Goal: Task Accomplishment & Management: Use online tool/utility

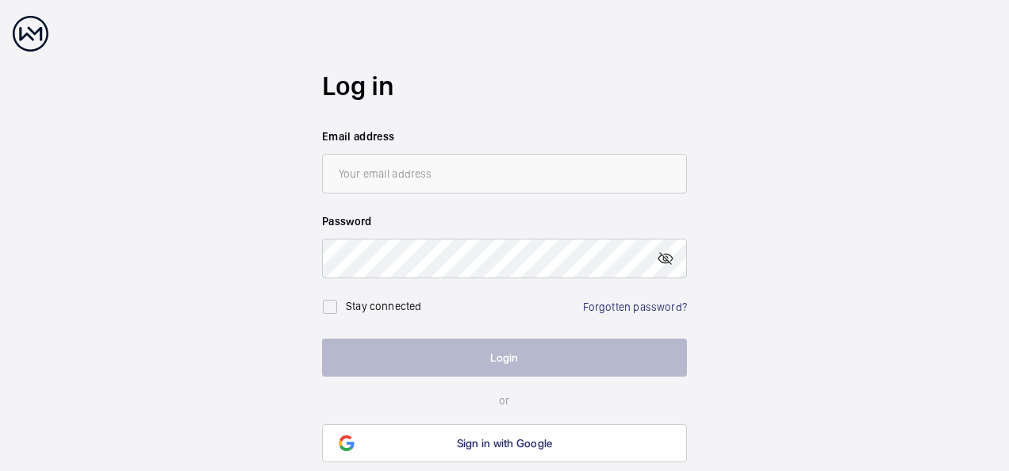
type input "[EMAIL_ADDRESS][DOMAIN_NAME]"
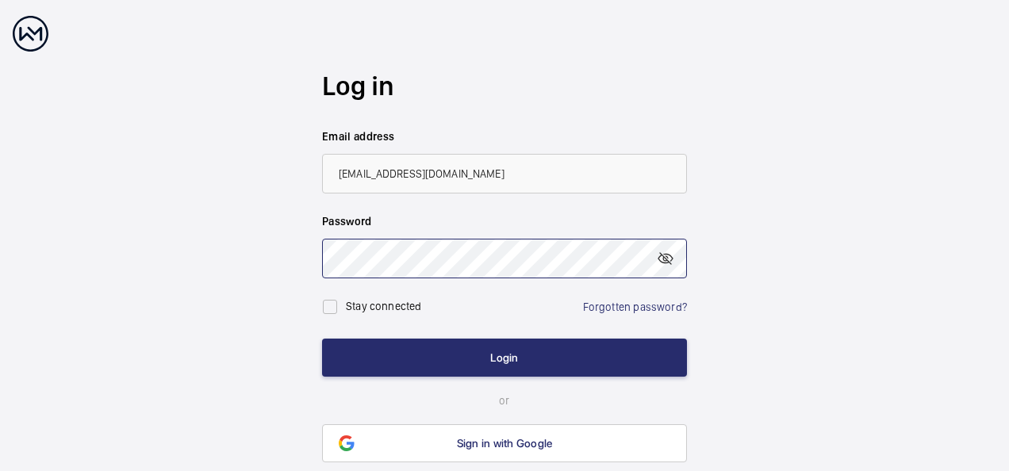
click at [322, 339] on button "Login" at bounding box center [504, 358] width 365 height 38
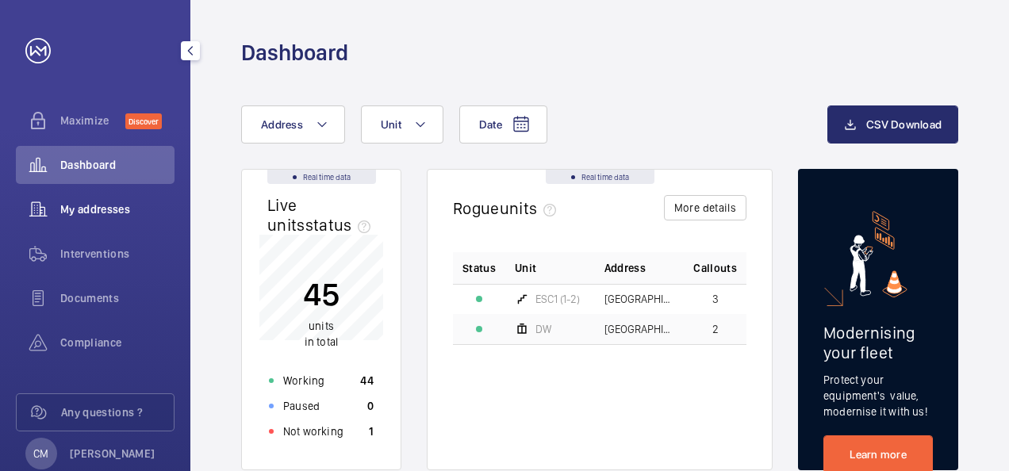
click at [118, 205] on span "My addresses" at bounding box center [117, 210] width 114 height 16
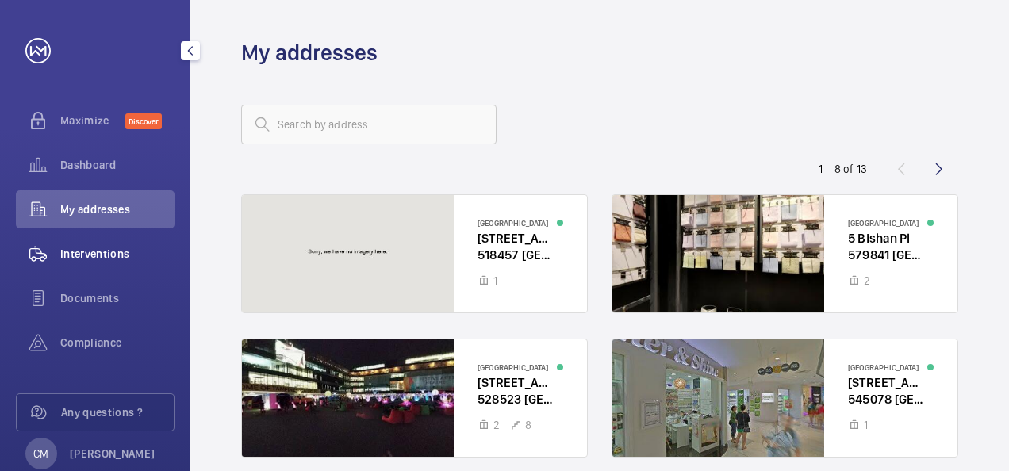
click at [122, 262] on div "Interventions" at bounding box center [95, 254] width 159 height 38
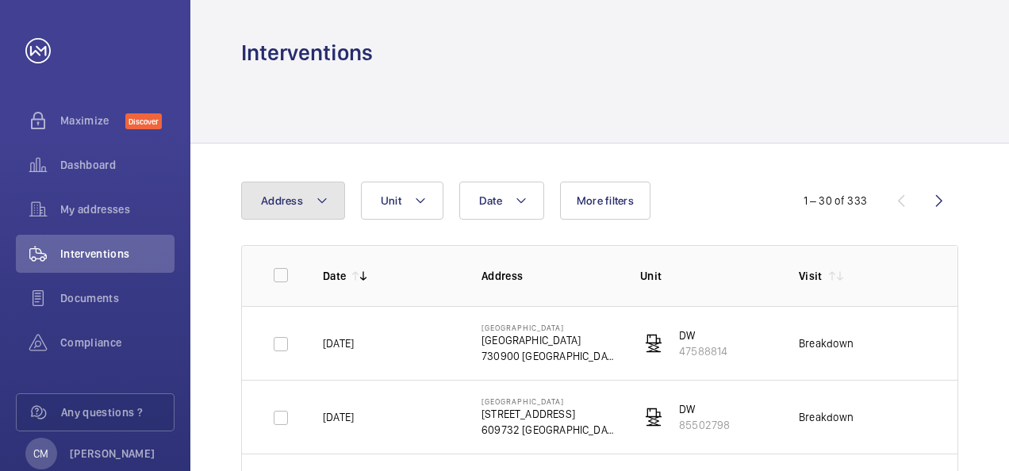
click at [322, 194] on mat-icon at bounding box center [322, 200] width 13 height 19
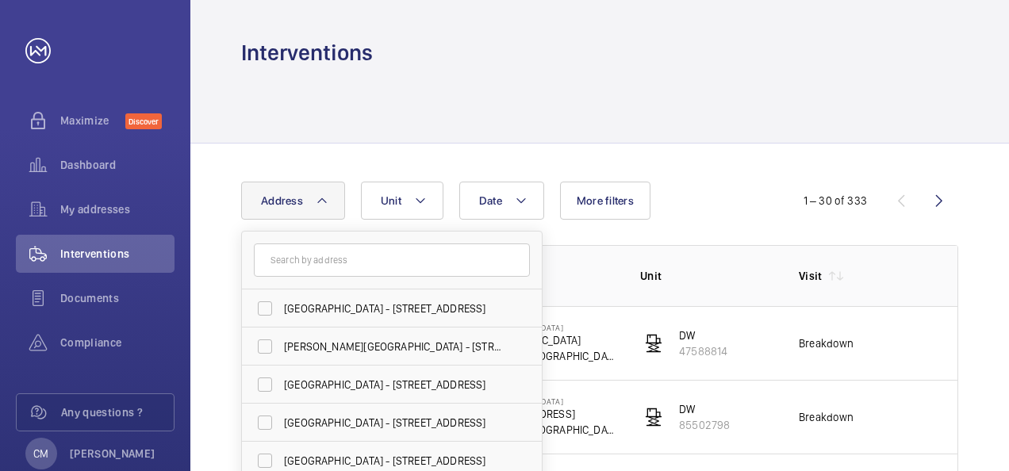
click at [336, 197] on button "Address" at bounding box center [293, 201] width 104 height 38
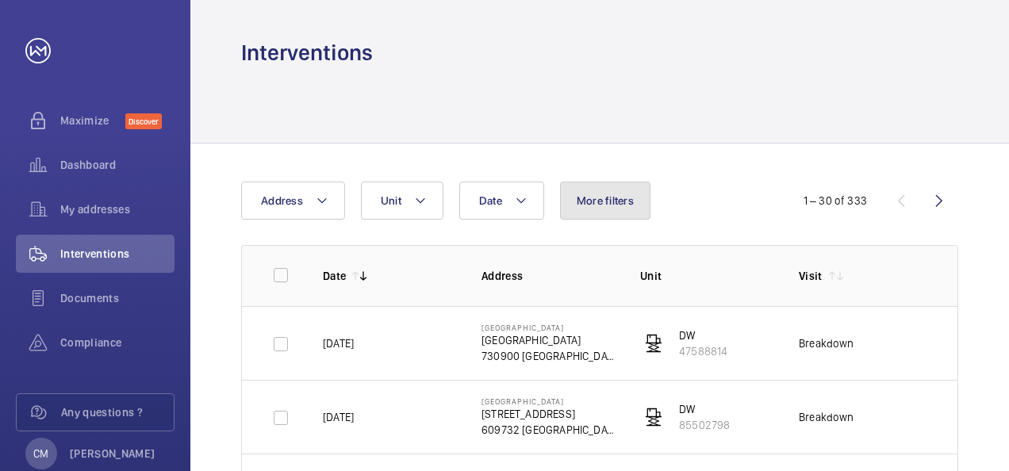
click at [592, 187] on button "More filters" at bounding box center [605, 201] width 90 height 38
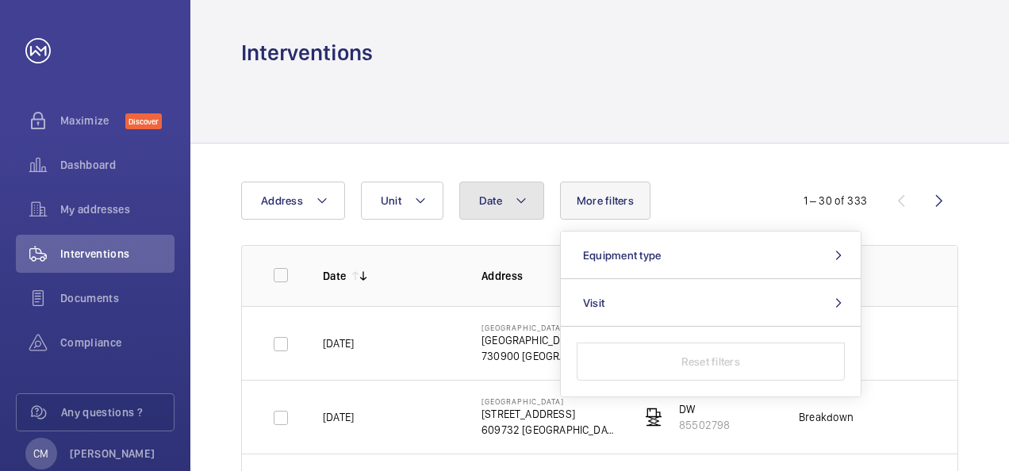
click at [517, 207] on mat-icon at bounding box center [521, 200] width 13 height 19
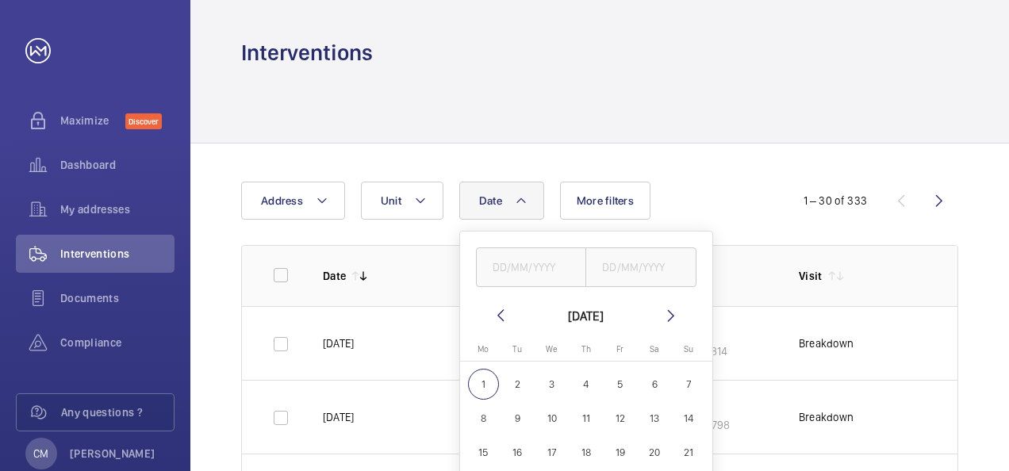
click at [499, 312] on mat-icon at bounding box center [500, 315] width 19 height 19
click at [616, 388] on span "1" at bounding box center [620, 384] width 31 height 31
type input "[DATE]"
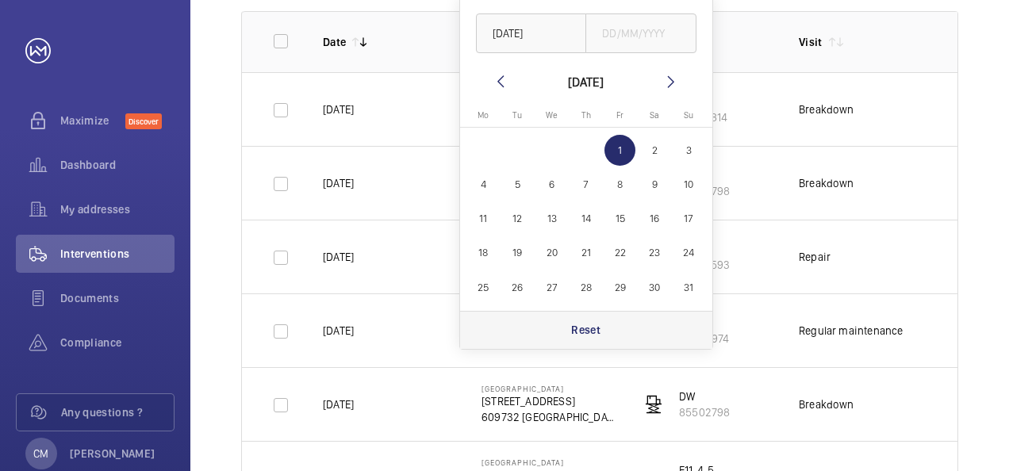
scroll to position [238, 0]
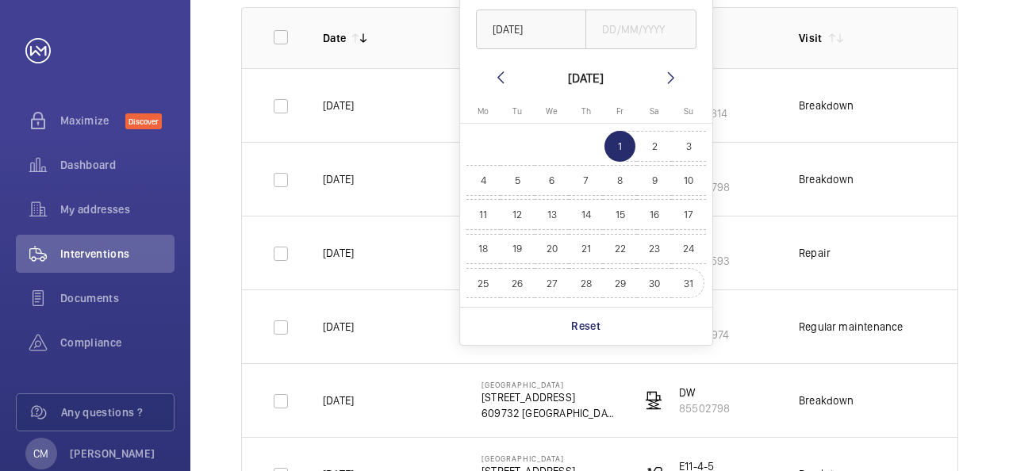
click at [687, 290] on span "31" at bounding box center [689, 283] width 31 height 31
type input "[DATE]"
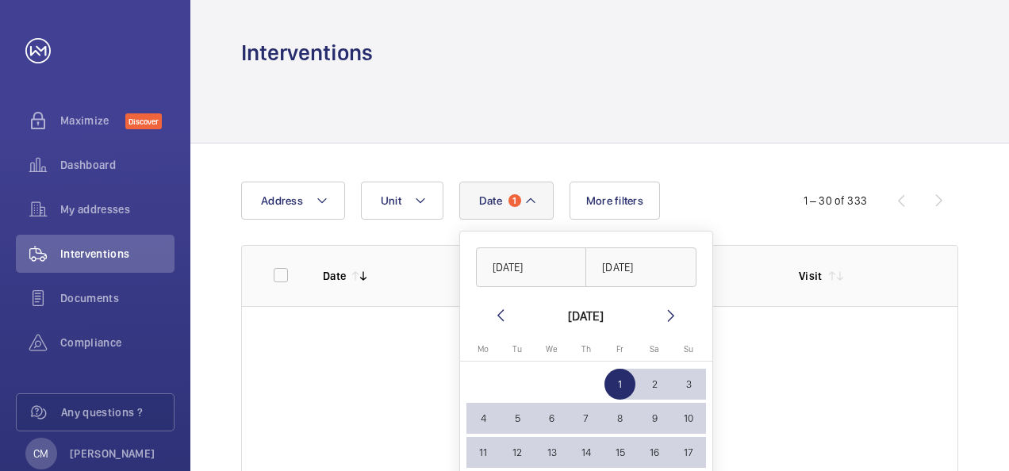
click at [465, 152] on div "Date 1 [DATE] [DATE] [DATE] [DATE] Mo [DATE] Tu [DATE] We [DATE] Th [DATE] Fr […" at bounding box center [599, 395] width 819 height 502
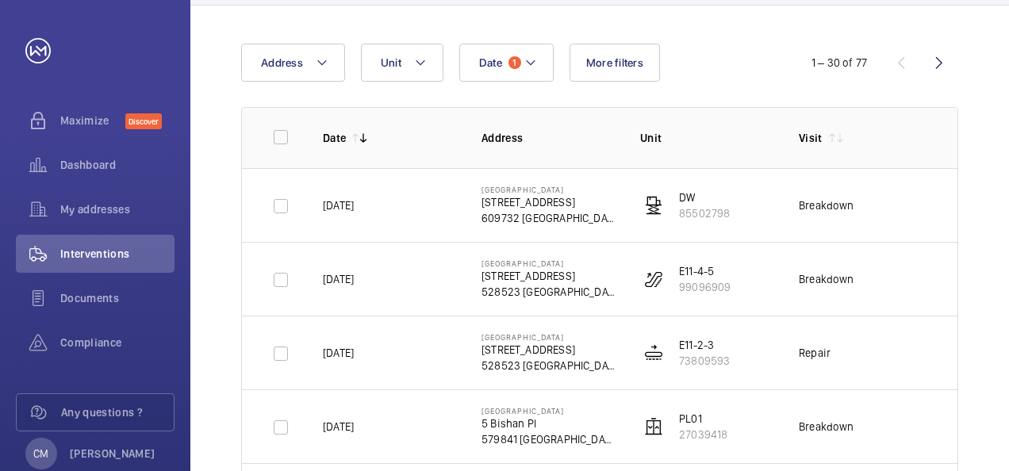
scroll to position [159, 0]
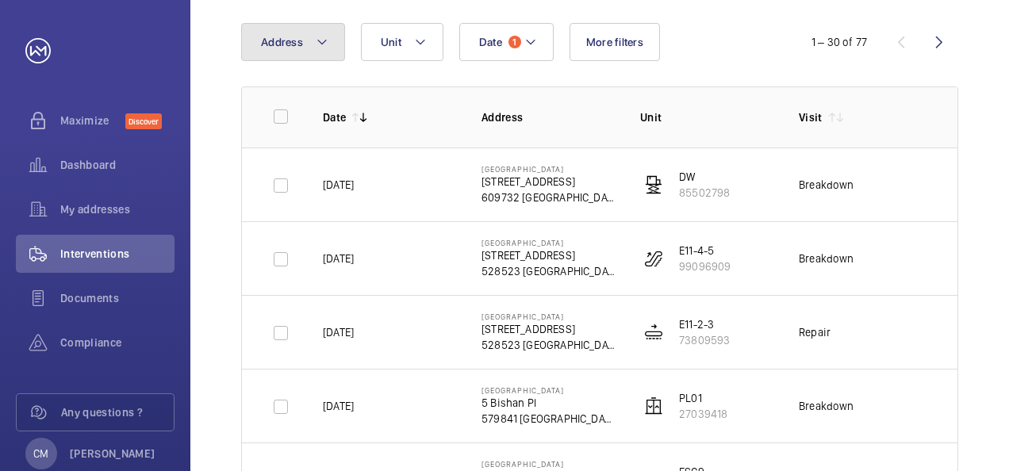
click at [319, 43] on mat-icon at bounding box center [322, 42] width 13 height 19
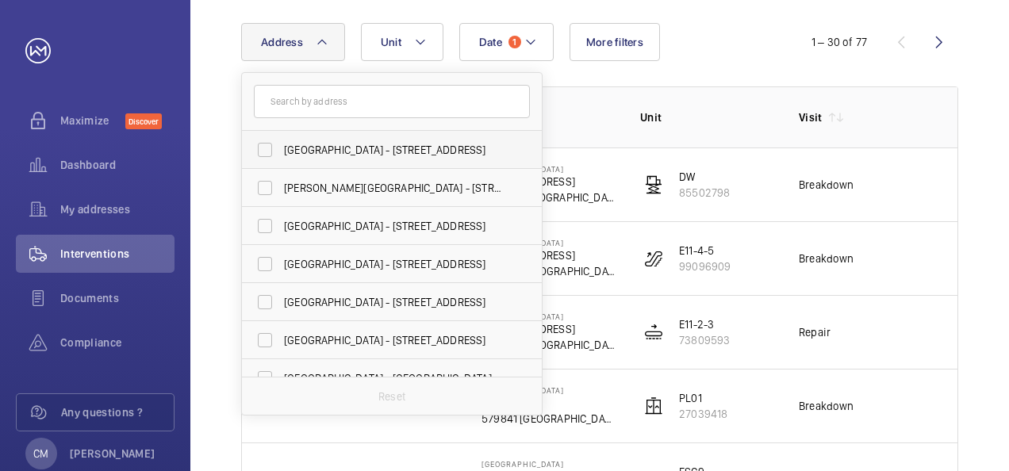
click at [267, 143] on label "[GEOGRAPHIC_DATA] - [STREET_ADDRESS]" at bounding box center [380, 150] width 276 height 38
click at [267, 143] on input "[GEOGRAPHIC_DATA] - [STREET_ADDRESS]" at bounding box center [265, 150] width 32 height 32
checkbox input "true"
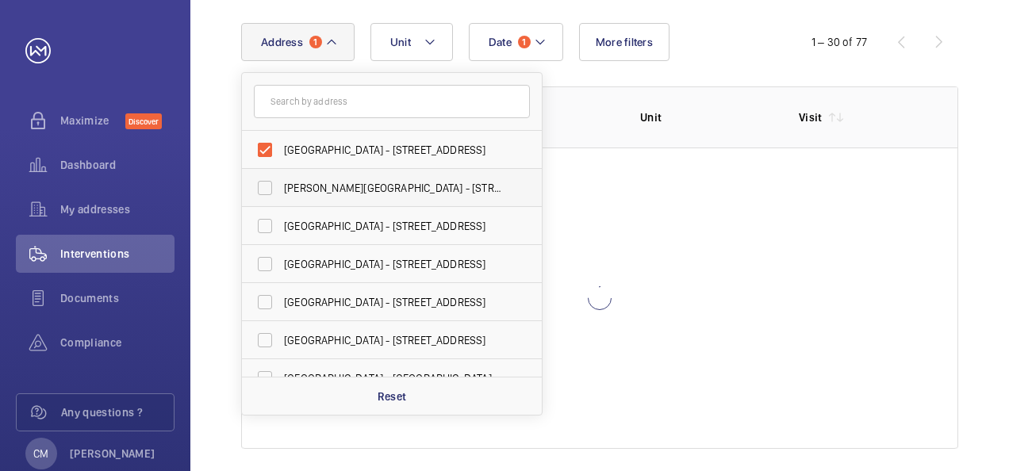
click at [266, 185] on label "[PERSON_NAME][GEOGRAPHIC_DATA] - [STREET_ADDRESS][PERSON_NAME]" at bounding box center [380, 188] width 276 height 38
click at [266, 185] on input "[PERSON_NAME][GEOGRAPHIC_DATA] - [STREET_ADDRESS][PERSON_NAME]" at bounding box center [265, 188] width 32 height 32
checkbox input "true"
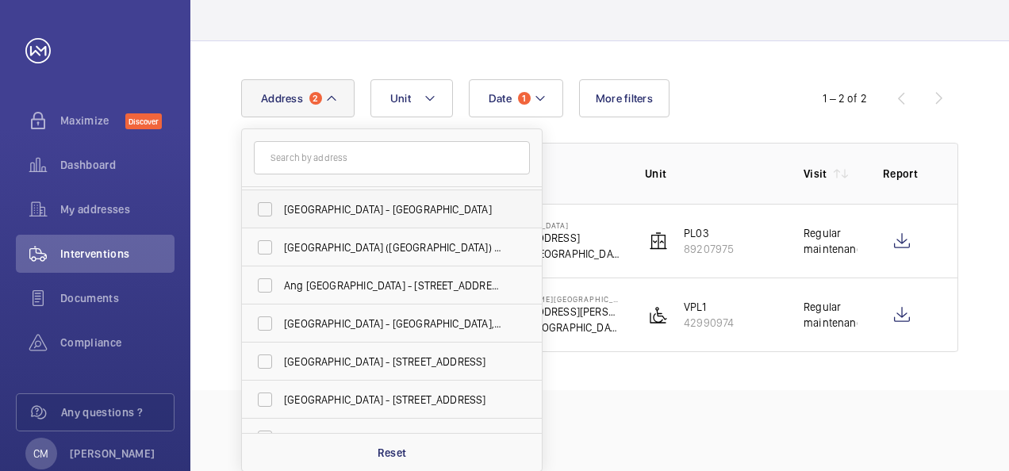
scroll to position [238, 0]
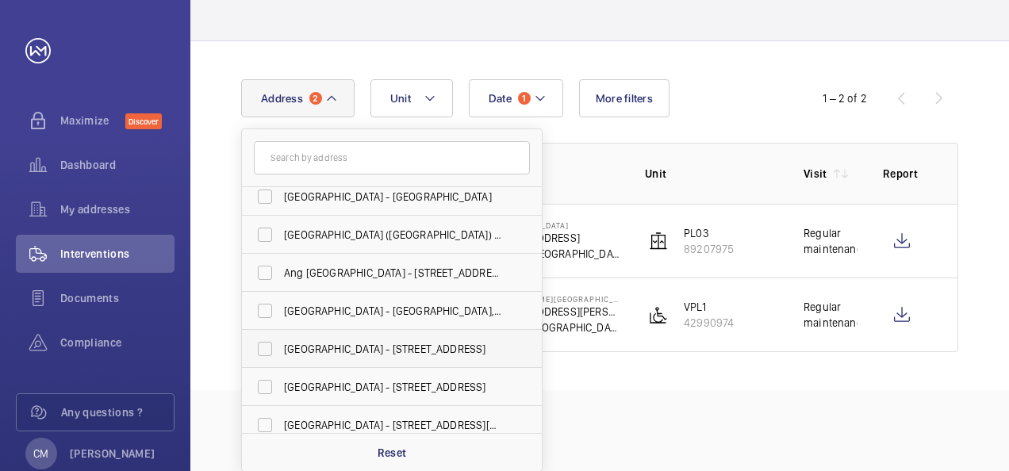
click at [267, 336] on label "[GEOGRAPHIC_DATA] - [STREET_ADDRESS]" at bounding box center [380, 349] width 276 height 38
click at [267, 336] on input "[GEOGRAPHIC_DATA] - [STREET_ADDRESS]" at bounding box center [265, 349] width 32 height 32
checkbox input "true"
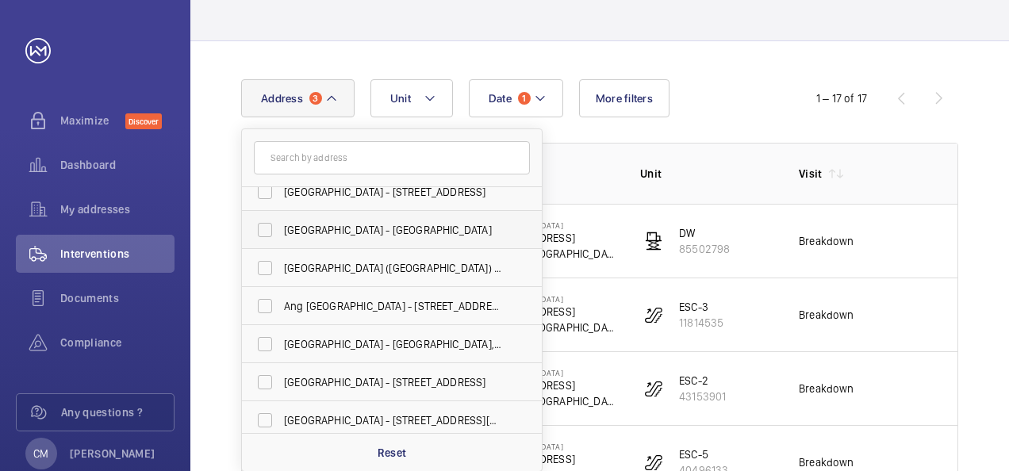
scroll to position [249, 0]
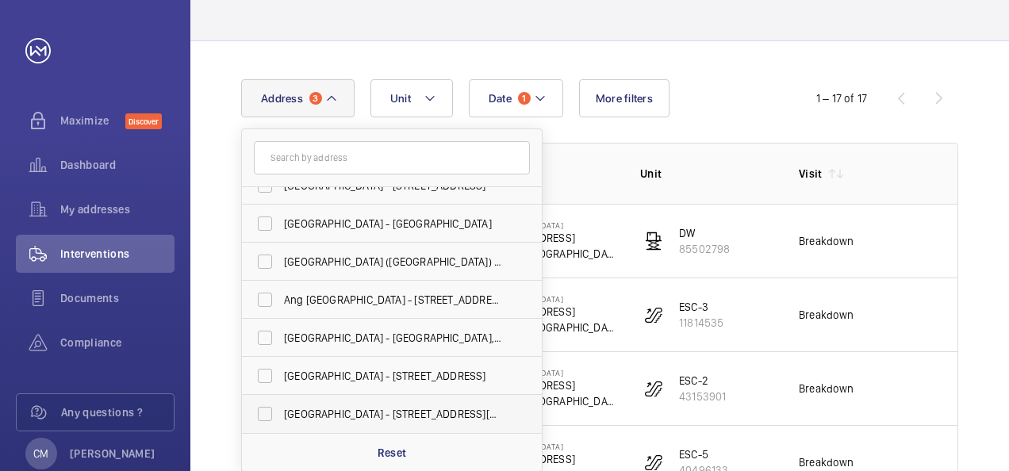
click at [267, 405] on label "[GEOGRAPHIC_DATA] - [STREET_ADDRESS][PERSON_NAME]" at bounding box center [380, 414] width 276 height 38
click at [267, 405] on input "[GEOGRAPHIC_DATA] - [STREET_ADDRESS][PERSON_NAME]" at bounding box center [265, 414] width 32 height 32
checkbox input "true"
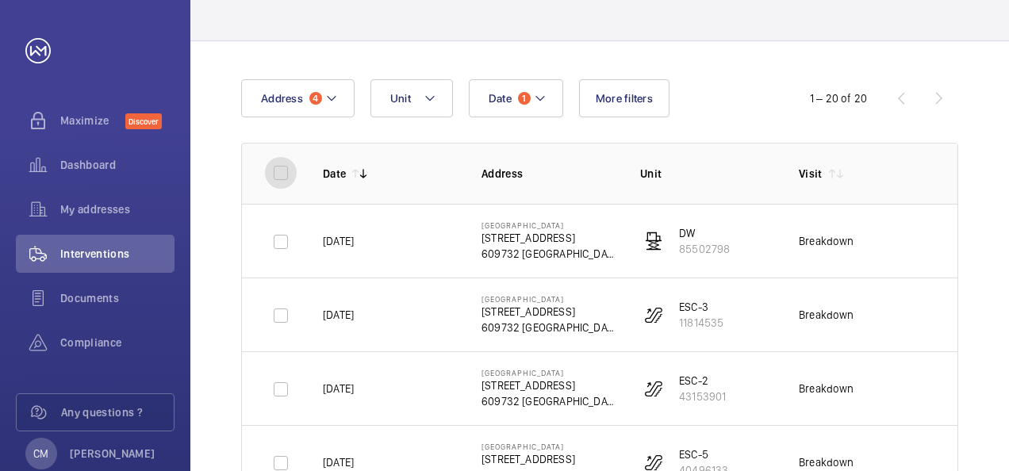
click at [280, 179] on input "checkbox" at bounding box center [281, 173] width 32 height 32
checkbox input "true"
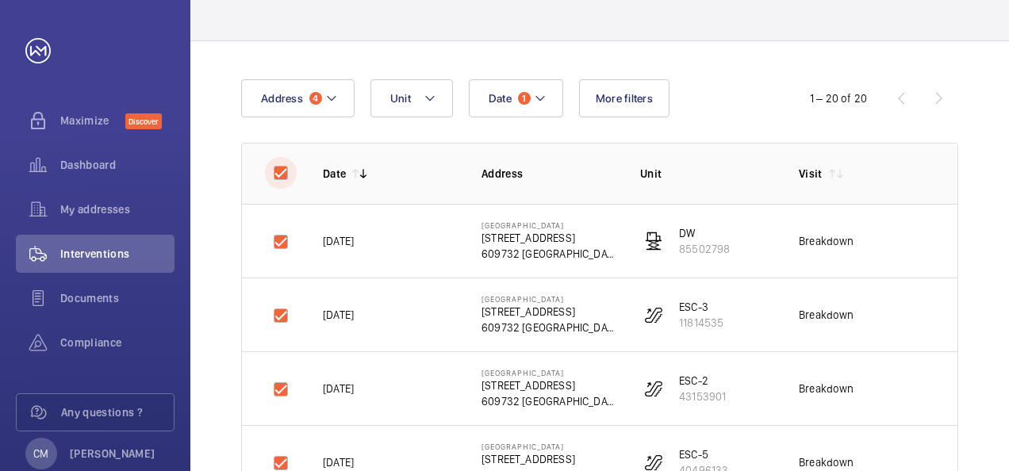
checkbox input "true"
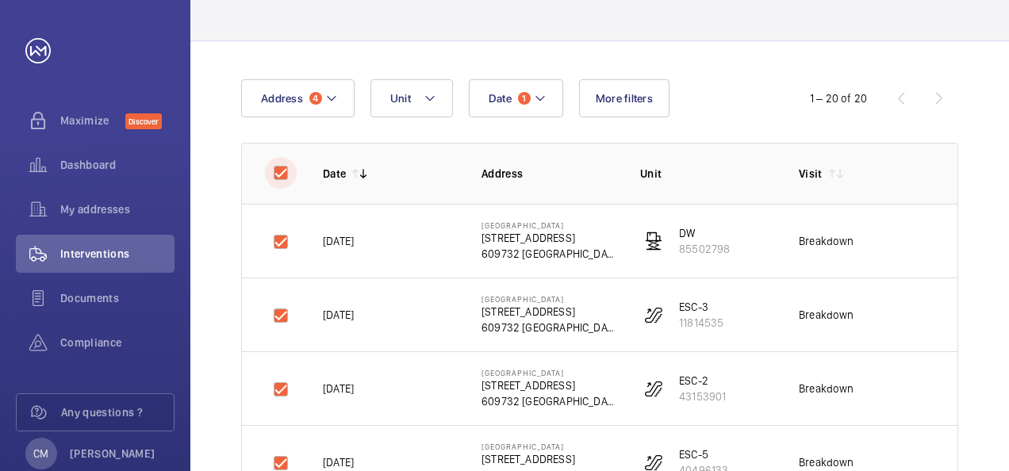
checkbox input "true"
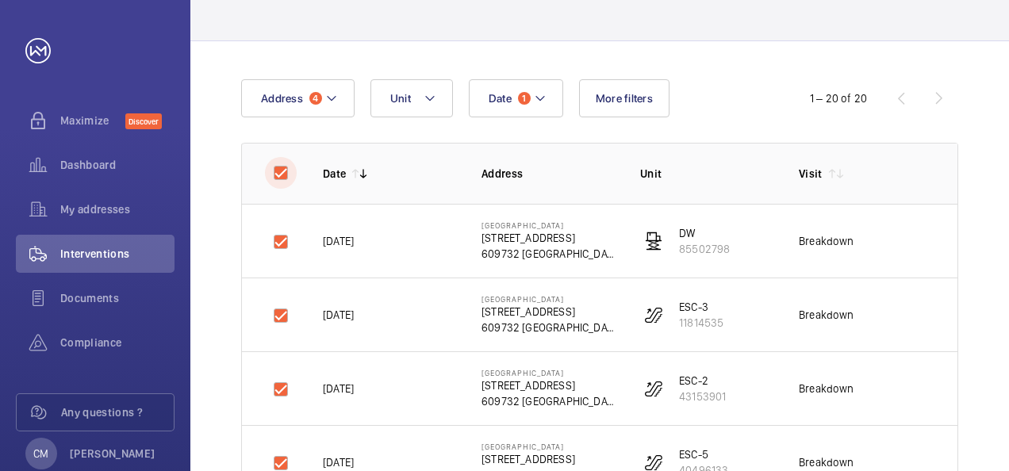
checkbox input "true"
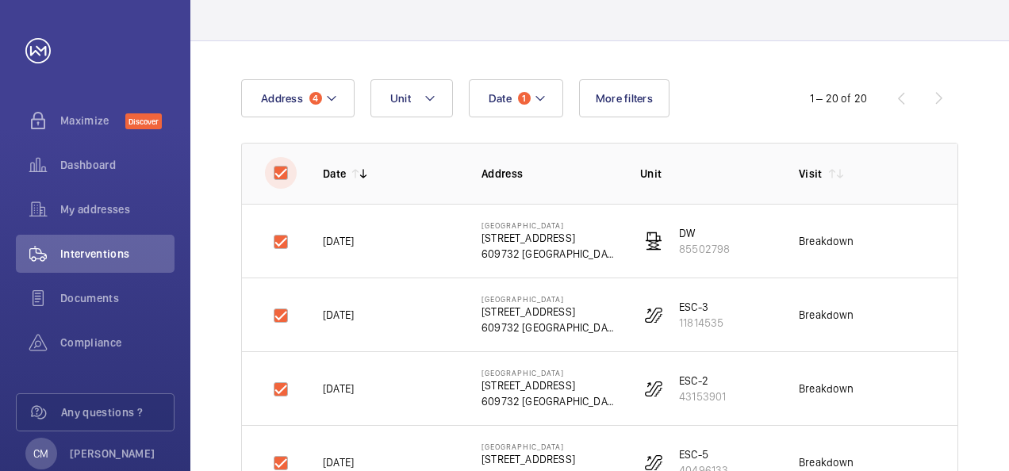
checkbox input "true"
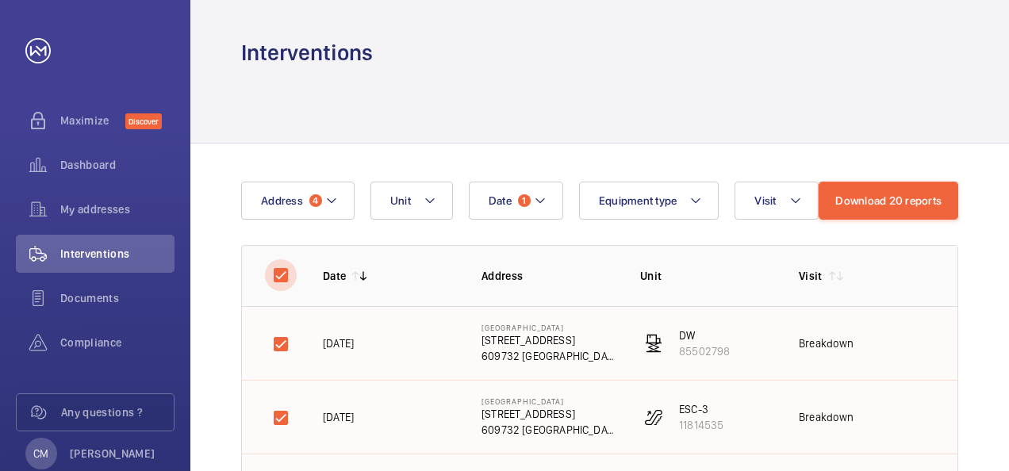
click at [286, 275] on input "checkbox" at bounding box center [281, 275] width 32 height 32
checkbox input "false"
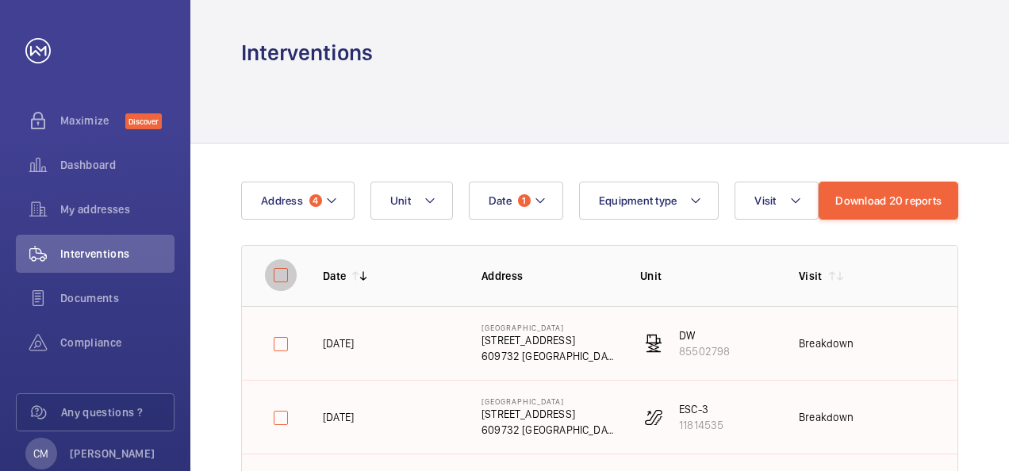
checkbox input "false"
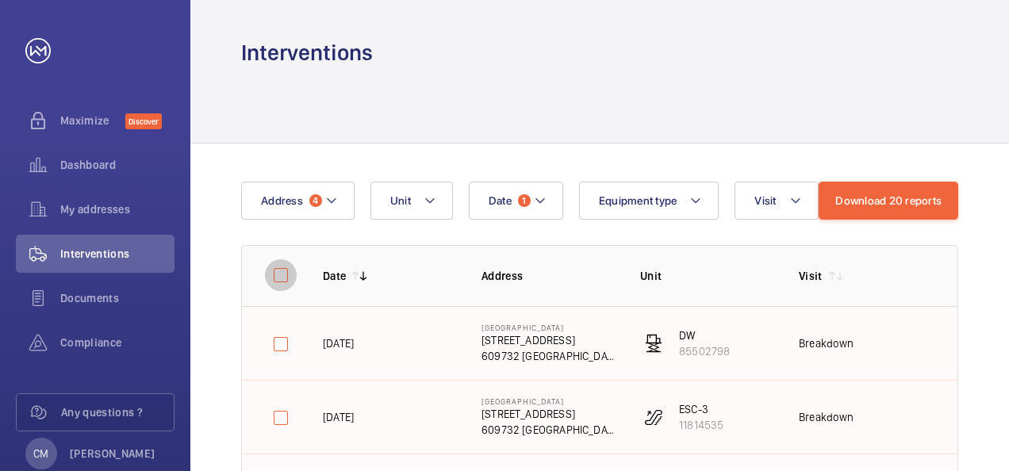
checkbox input "false"
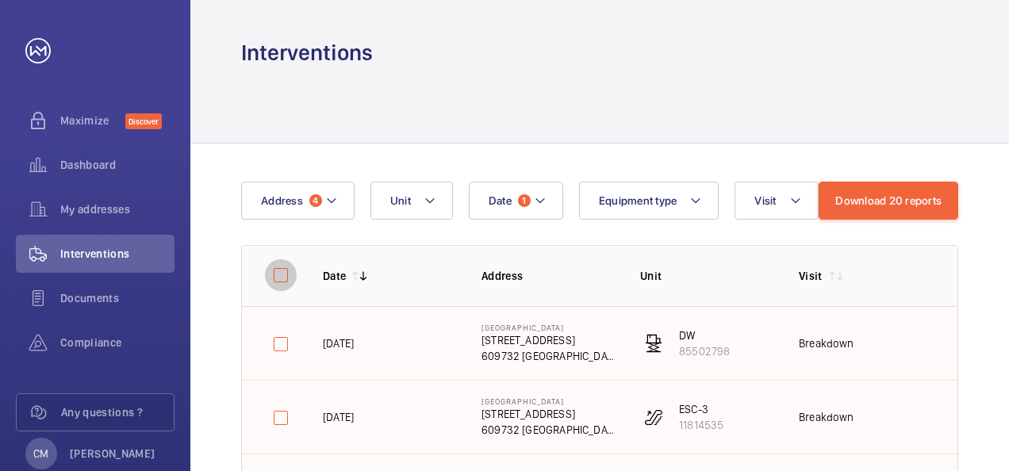
checkbox input "false"
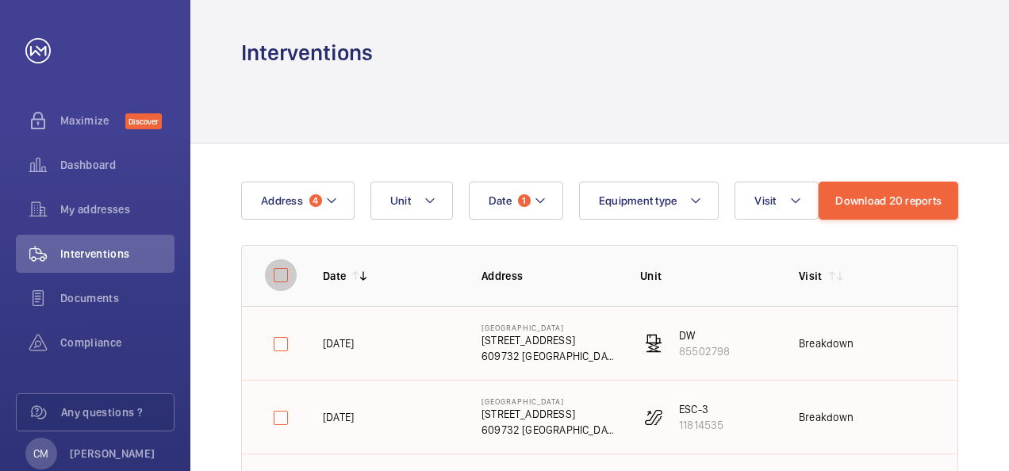
checkbox input "false"
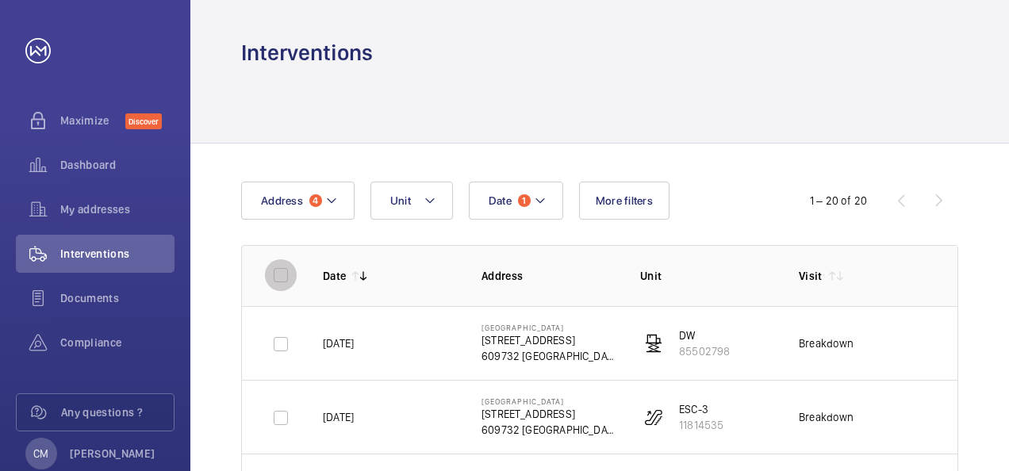
click at [273, 269] on input "checkbox" at bounding box center [281, 275] width 32 height 32
checkbox input "true"
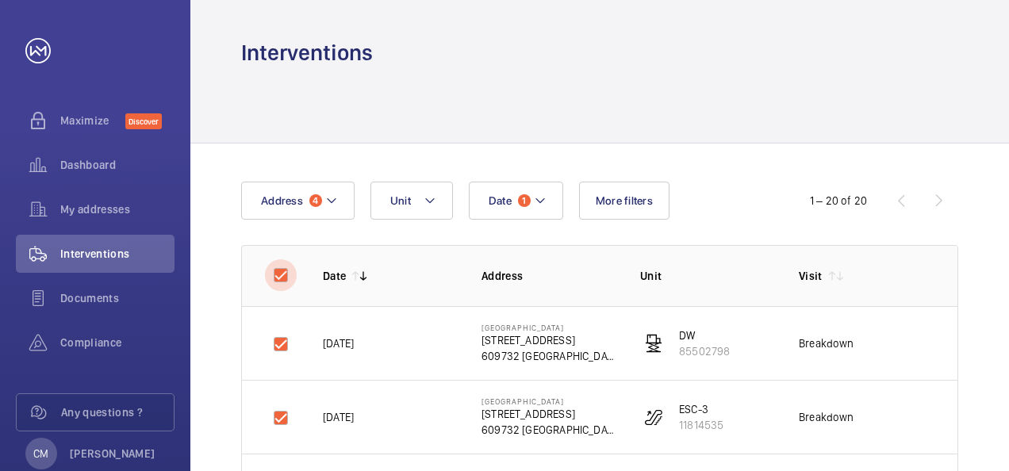
checkbox input "true"
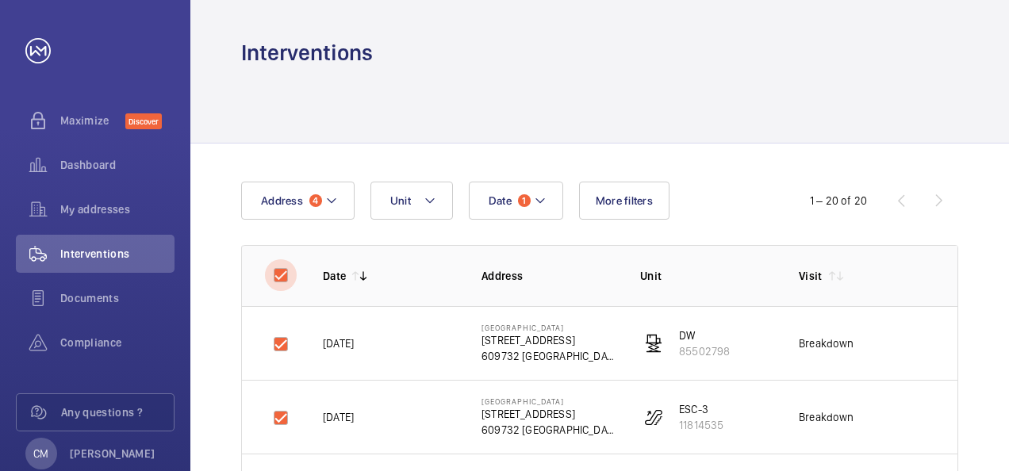
checkbox input "true"
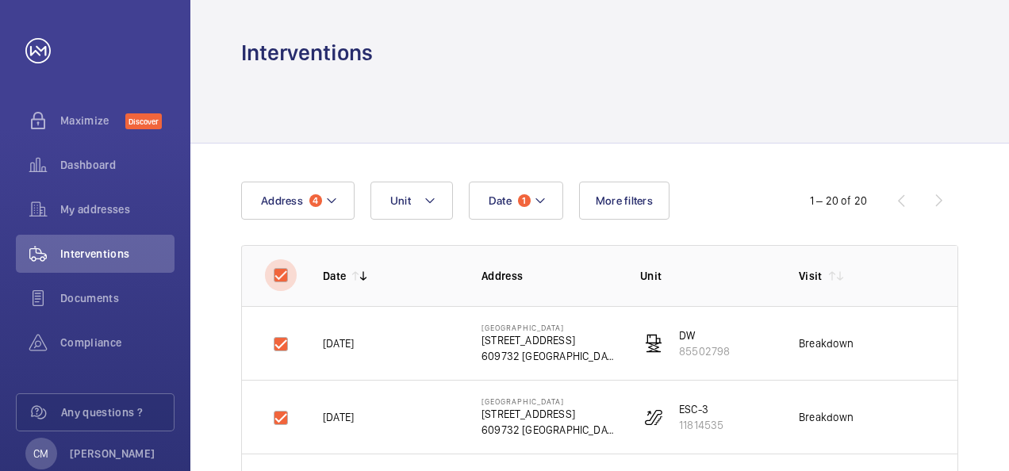
checkbox input "true"
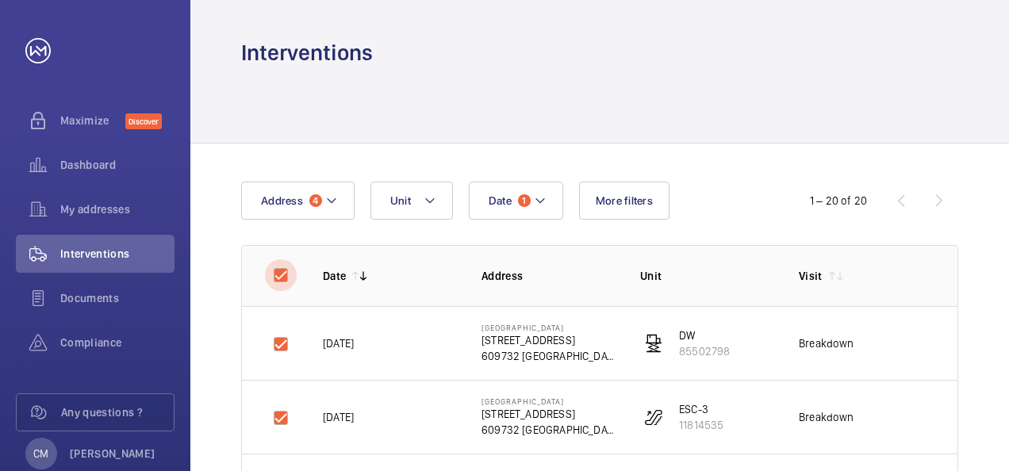
checkbox input "true"
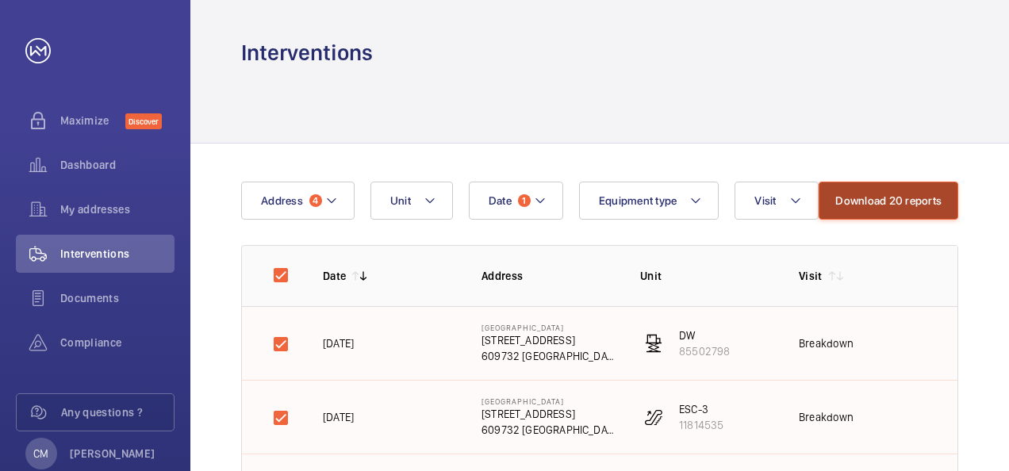
click at [850, 210] on button "Download 20 reports" at bounding box center [889, 201] width 140 height 38
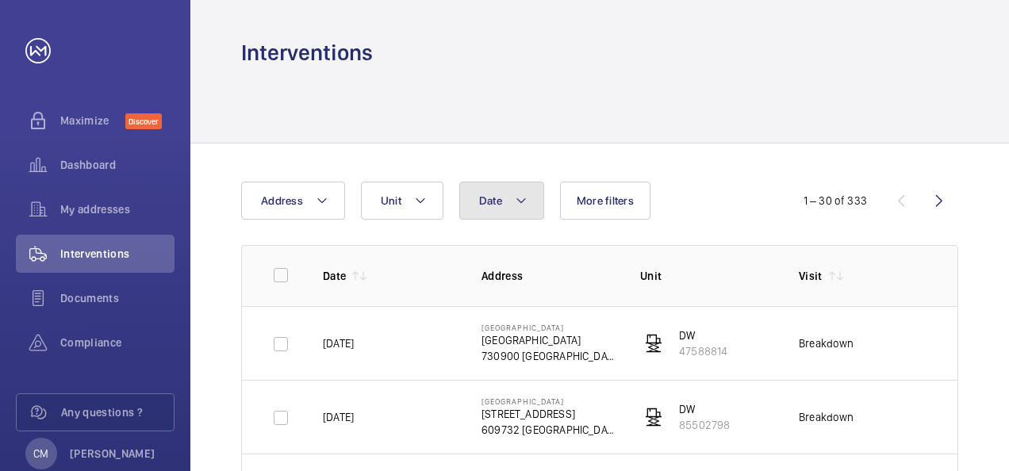
click at [513, 205] on button "Date" at bounding box center [501, 201] width 85 height 38
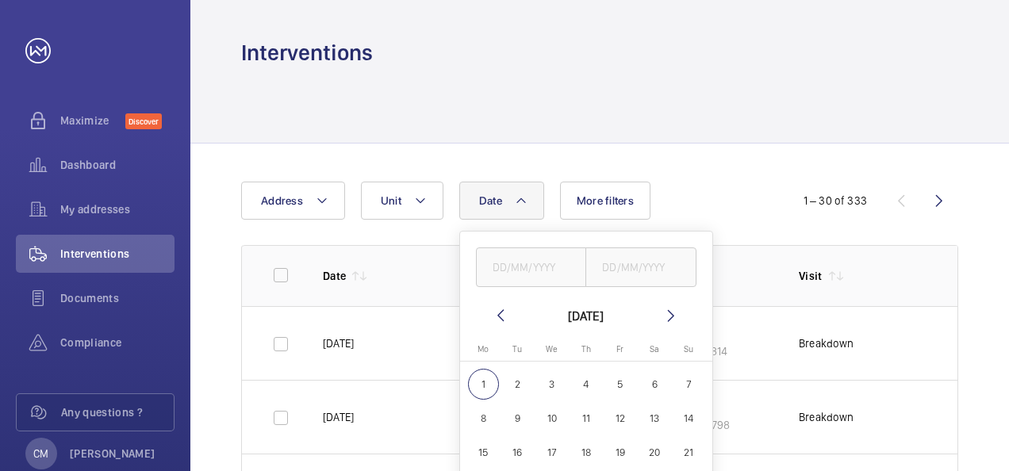
click at [501, 319] on mat-icon at bounding box center [500, 315] width 19 height 19
click at [615, 380] on span "1" at bounding box center [620, 384] width 31 height 31
type input "[DATE]"
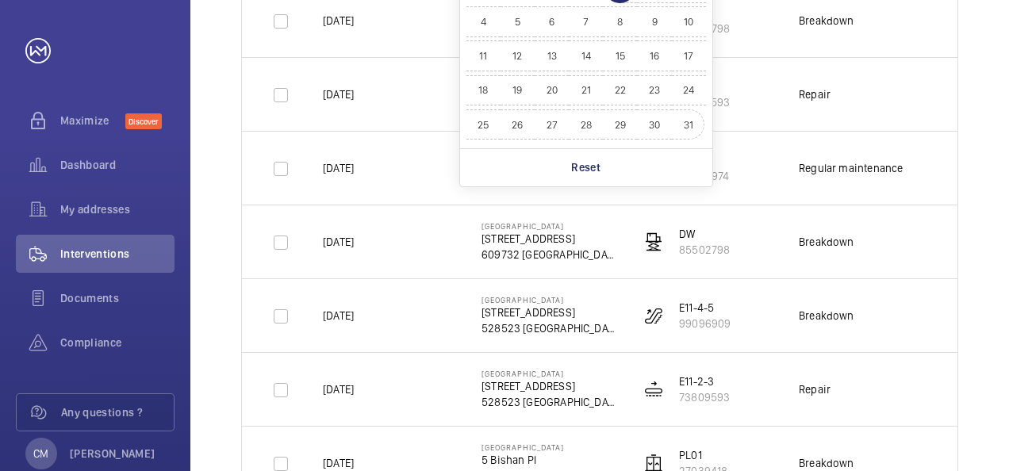
click at [689, 125] on span "31" at bounding box center [689, 124] width 31 height 31
type input "[DATE]"
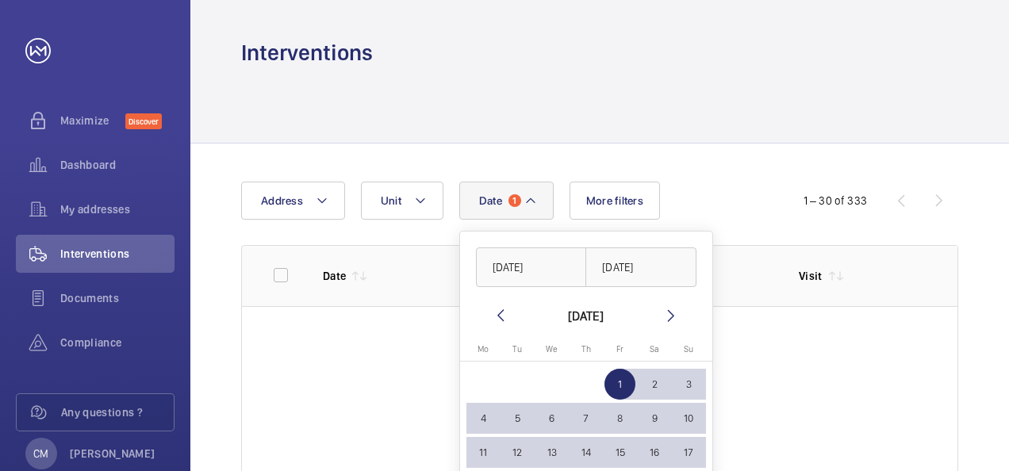
click at [665, 70] on div at bounding box center [599, 104] width 717 height 75
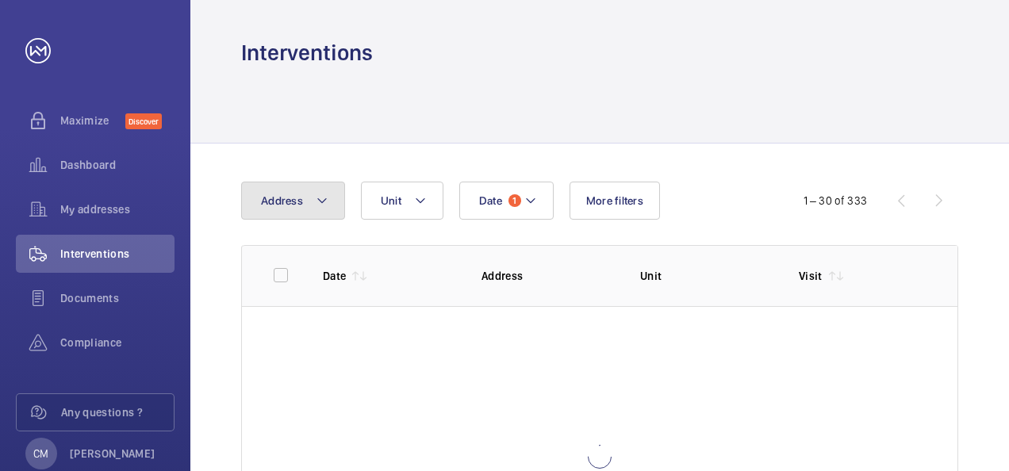
click at [301, 205] on button "Address" at bounding box center [293, 201] width 104 height 38
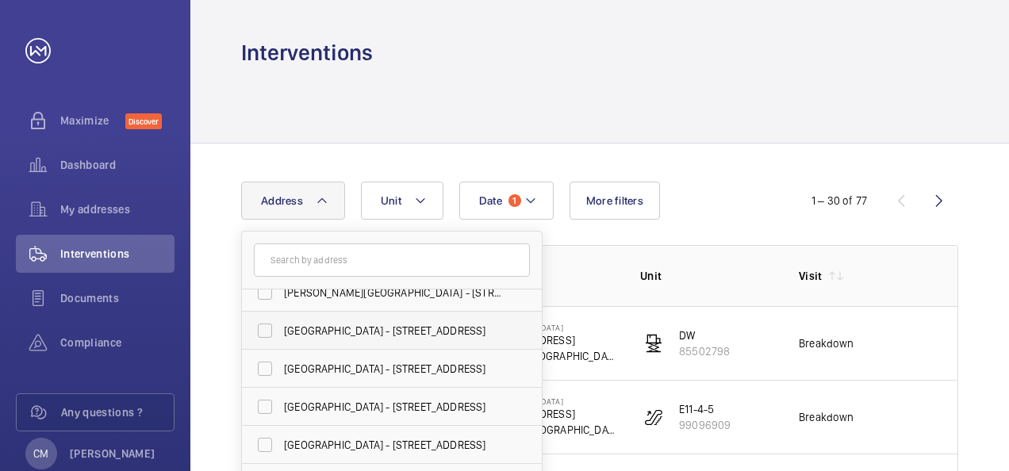
scroll to position [79, 0]
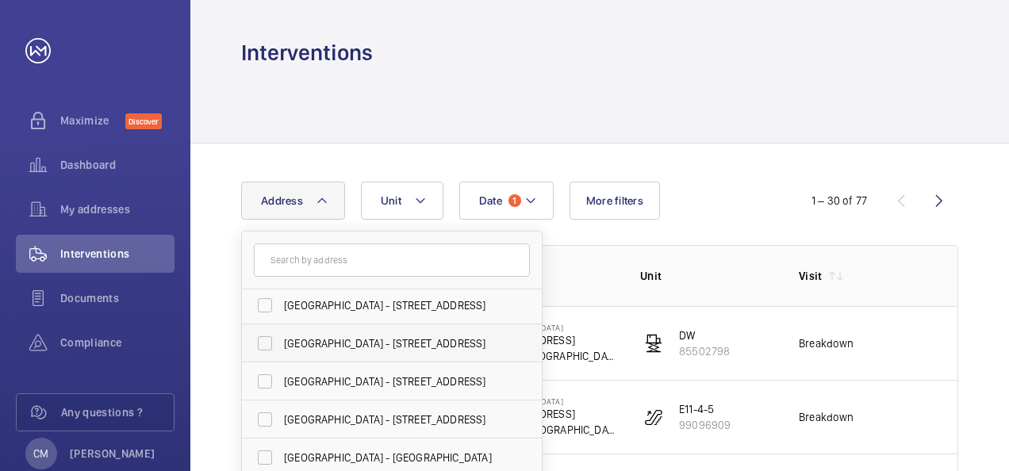
click at [271, 343] on label "[GEOGRAPHIC_DATA] - [STREET_ADDRESS]" at bounding box center [380, 343] width 276 height 38
click at [271, 343] on input "[GEOGRAPHIC_DATA] - [STREET_ADDRESS]" at bounding box center [265, 344] width 32 height 32
checkbox input "true"
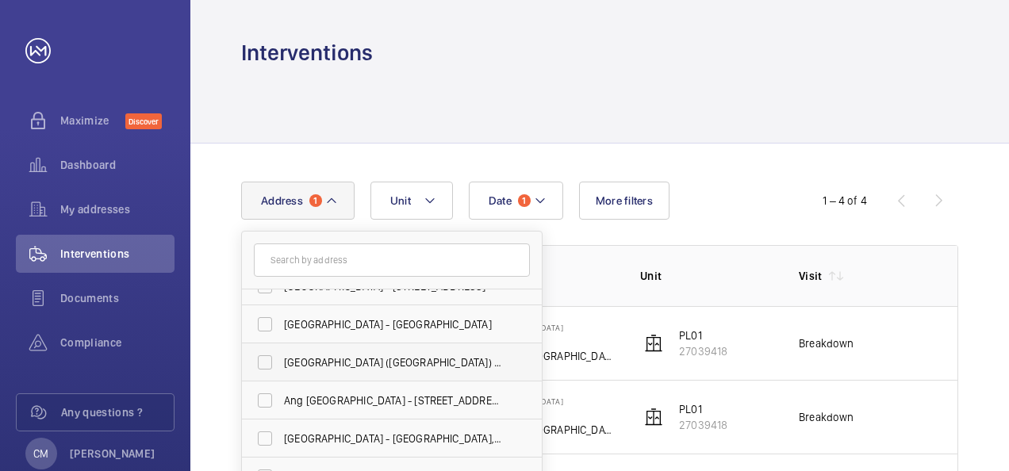
scroll to position [238, 0]
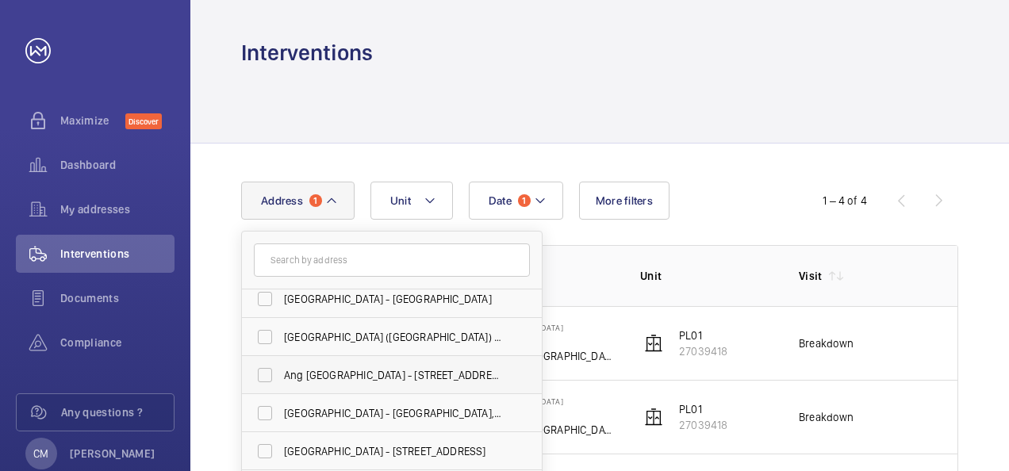
click at [264, 378] on label "Ang [GEOGRAPHIC_DATA] - [STREET_ADDRESS]" at bounding box center [380, 375] width 276 height 38
click at [264, 378] on input "Ang [GEOGRAPHIC_DATA] - [STREET_ADDRESS]" at bounding box center [265, 375] width 32 height 32
checkbox input "true"
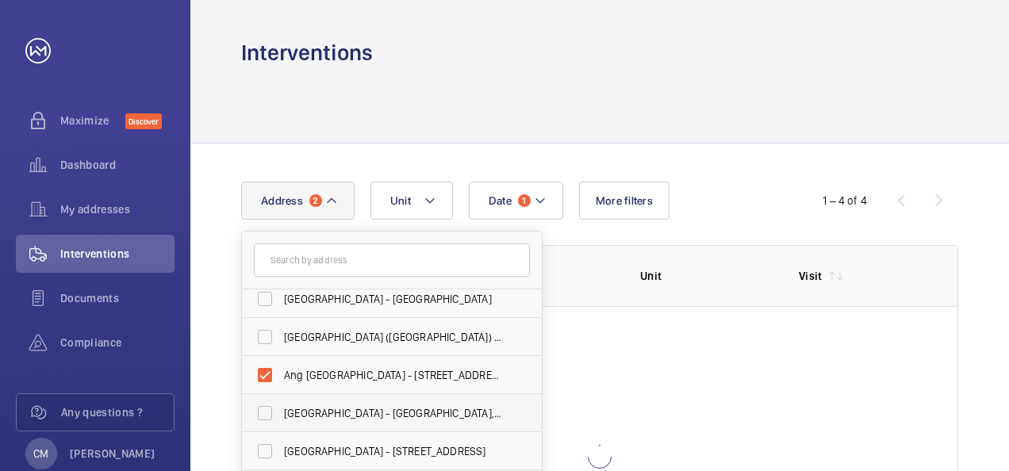
click at [270, 409] on label "[GEOGRAPHIC_DATA] - [GEOGRAPHIC_DATA], [GEOGRAPHIC_DATA] 730900" at bounding box center [380, 413] width 276 height 38
click at [270, 409] on input "[GEOGRAPHIC_DATA] - [GEOGRAPHIC_DATA], [GEOGRAPHIC_DATA] 730900" at bounding box center [265, 413] width 32 height 32
checkbox input "true"
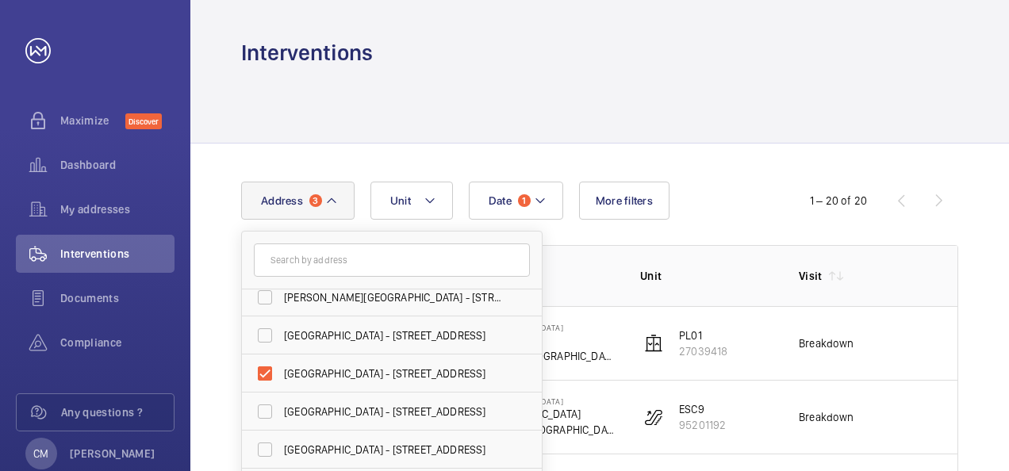
scroll to position [11, 0]
click at [588, 99] on div at bounding box center [599, 104] width 717 height 75
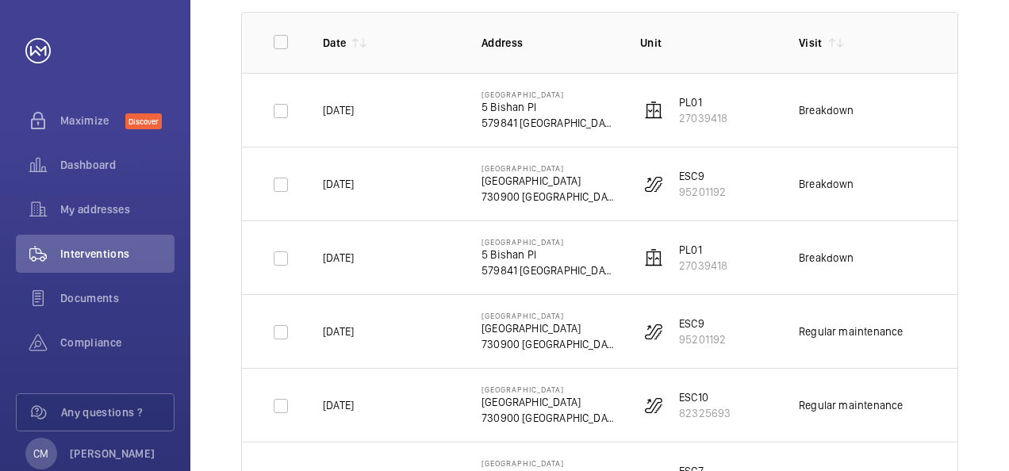
scroll to position [0, 0]
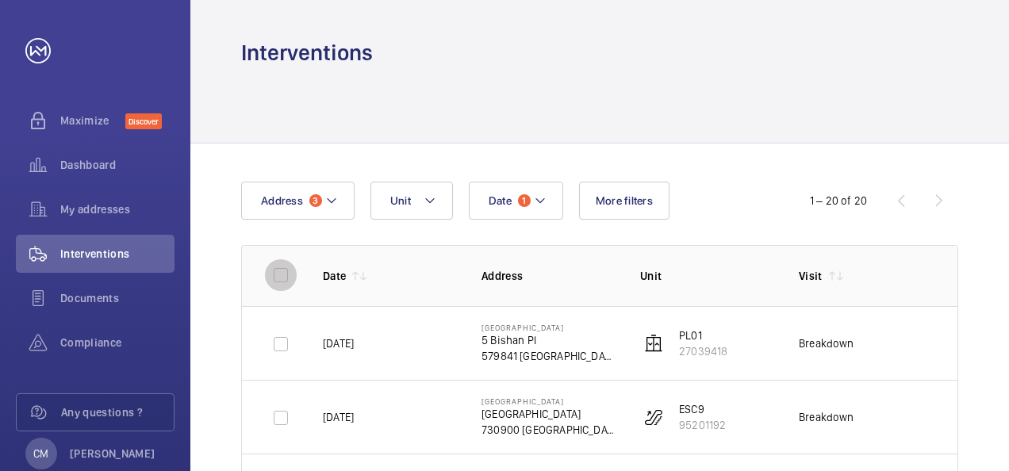
click at [284, 268] on input "checkbox" at bounding box center [281, 275] width 32 height 32
checkbox input "true"
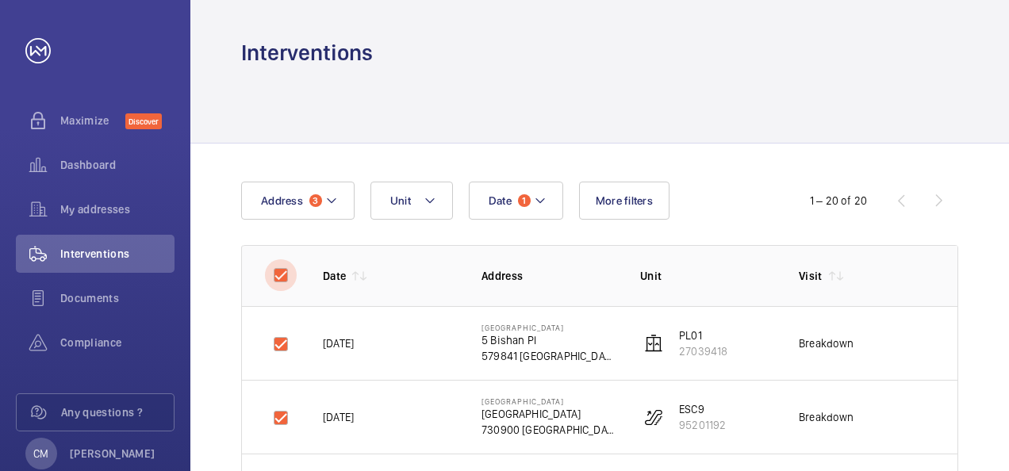
checkbox input "true"
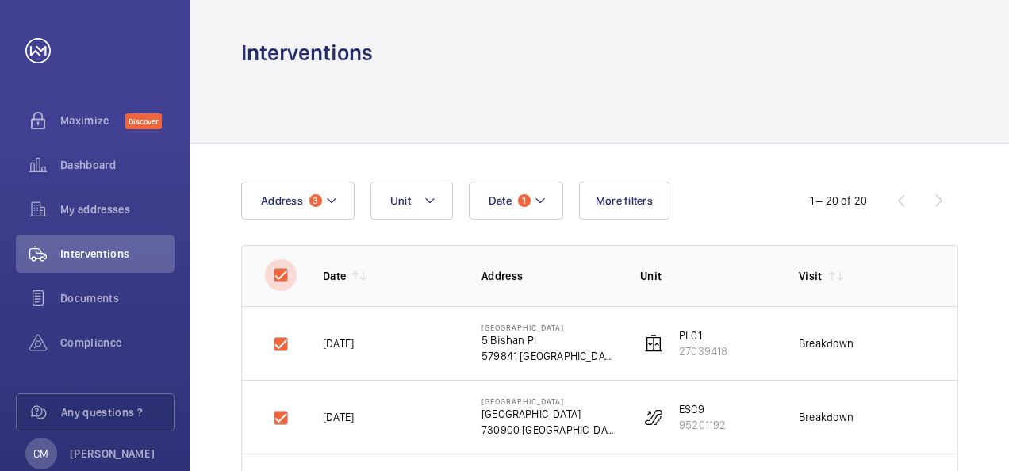
checkbox input "true"
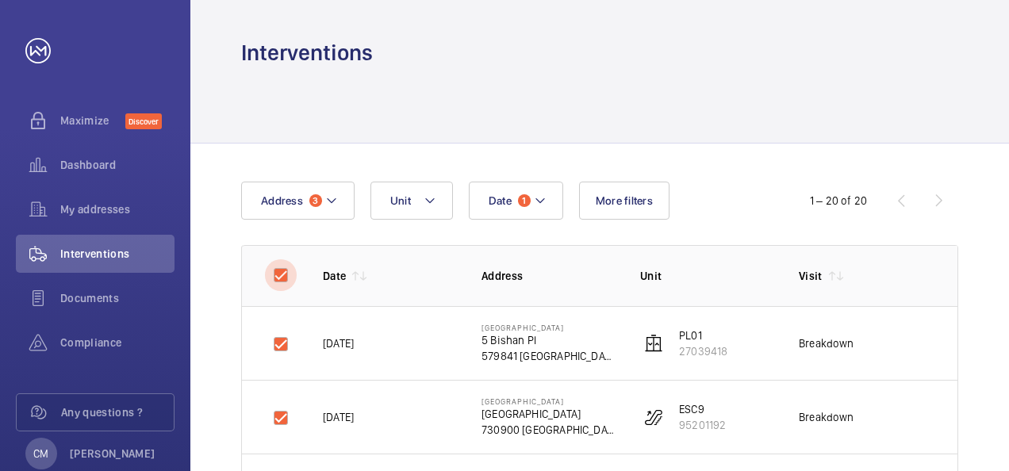
checkbox input "true"
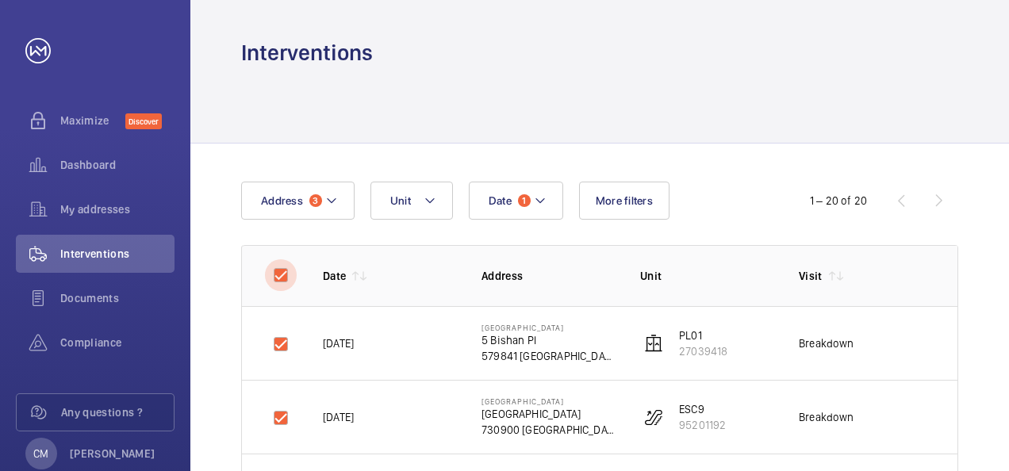
checkbox input "true"
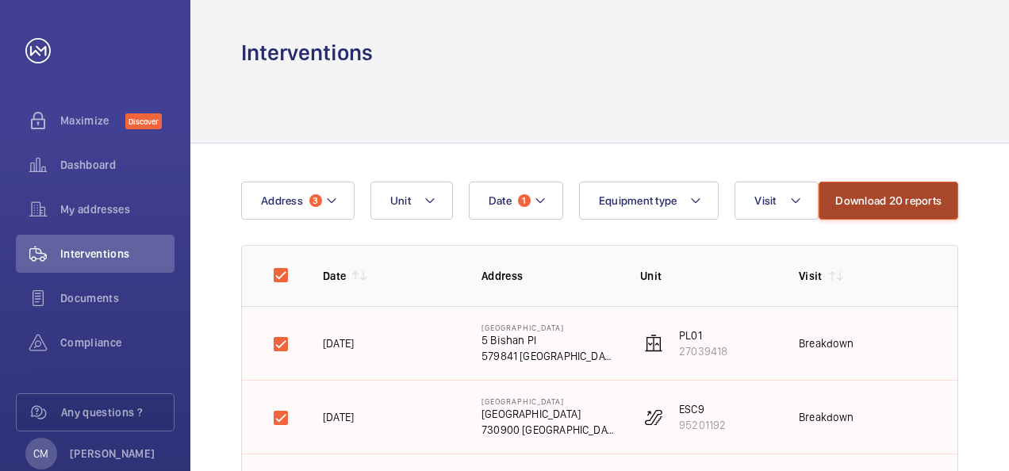
click at [869, 196] on button "Download 20 reports" at bounding box center [889, 201] width 140 height 38
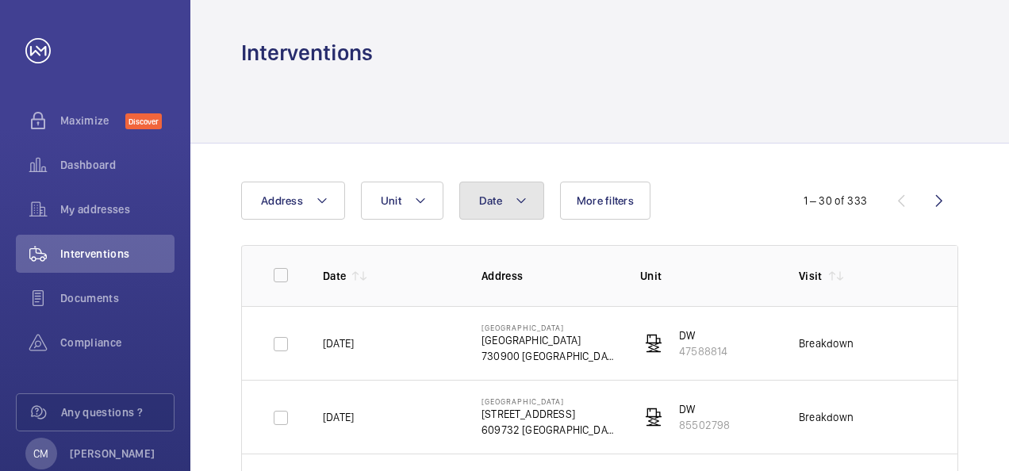
click at [527, 199] on button "Date" at bounding box center [501, 201] width 85 height 38
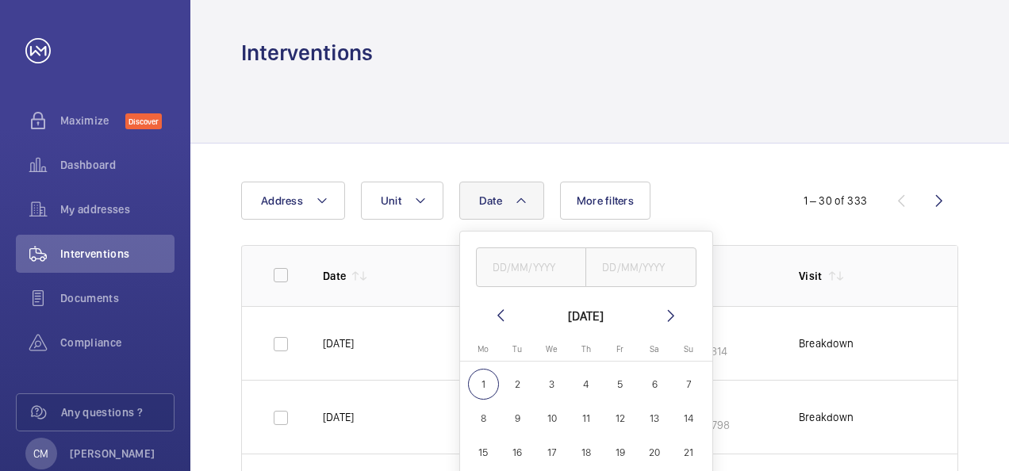
click at [497, 321] on mat-icon at bounding box center [500, 315] width 19 height 19
click at [605, 378] on span "1" at bounding box center [620, 384] width 31 height 31
type input "[DATE]"
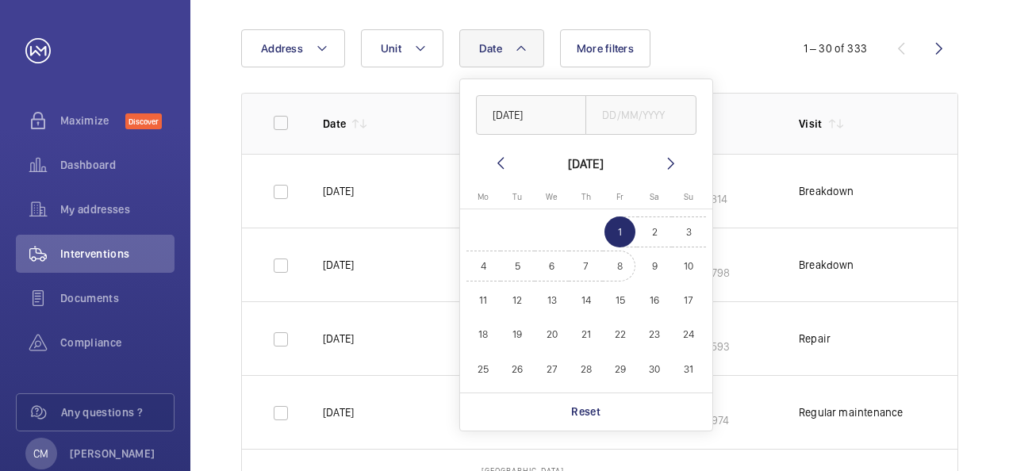
scroll to position [159, 0]
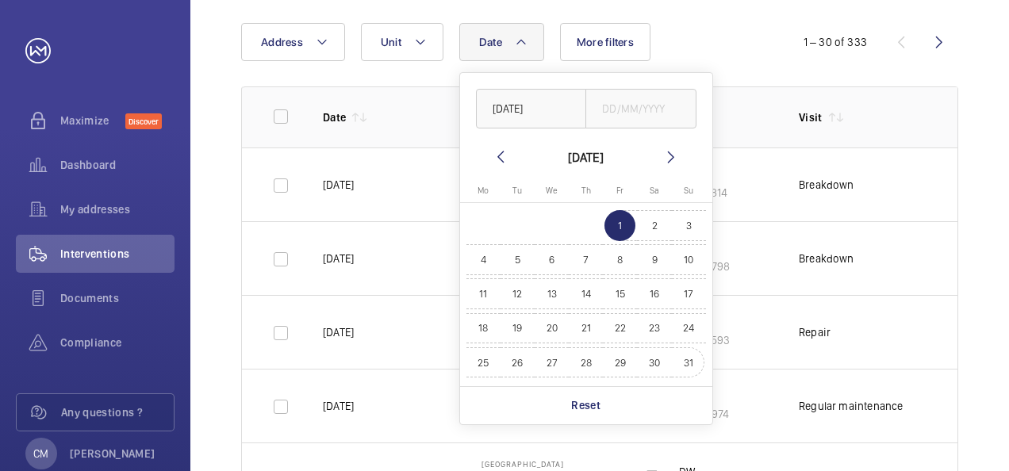
click at [674, 365] on span "31" at bounding box center [689, 362] width 31 height 31
type input "[DATE]"
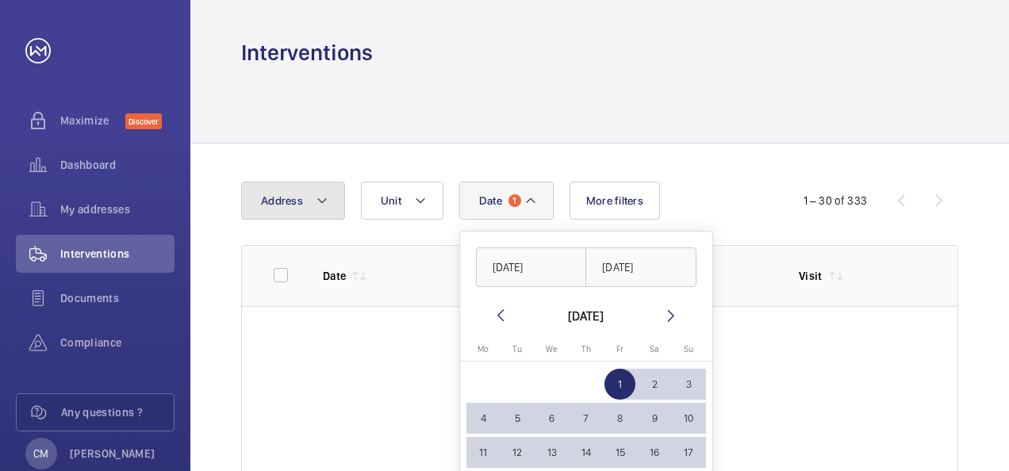
click at [313, 196] on button "Address" at bounding box center [293, 201] width 104 height 38
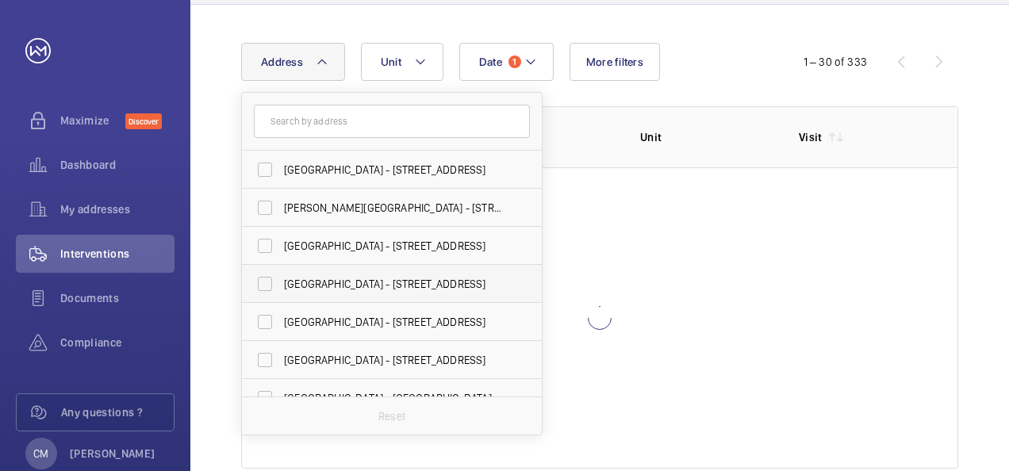
scroll to position [159, 0]
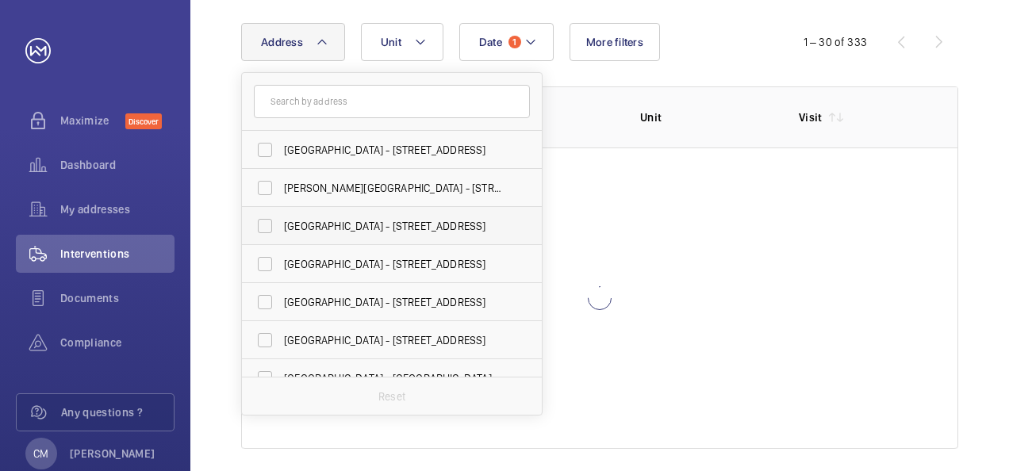
click at [263, 222] on label "[GEOGRAPHIC_DATA] - [STREET_ADDRESS]" at bounding box center [380, 226] width 276 height 38
click at [263, 222] on input "[GEOGRAPHIC_DATA] - [STREET_ADDRESS]" at bounding box center [265, 226] width 32 height 32
checkbox input "true"
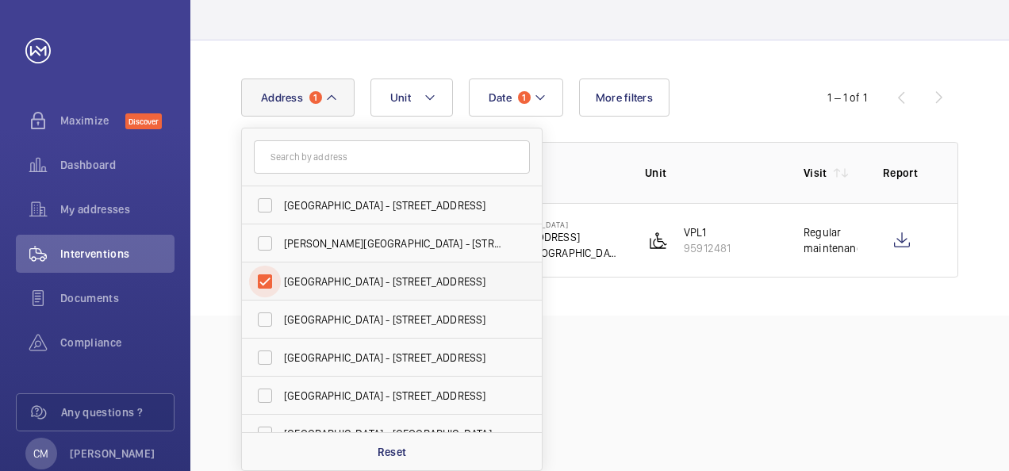
scroll to position [102, 0]
click at [267, 362] on label "[GEOGRAPHIC_DATA] - [STREET_ADDRESS]" at bounding box center [380, 359] width 276 height 38
click at [267, 362] on input "[GEOGRAPHIC_DATA] - [STREET_ADDRESS]" at bounding box center [265, 359] width 32 height 32
checkbox input "true"
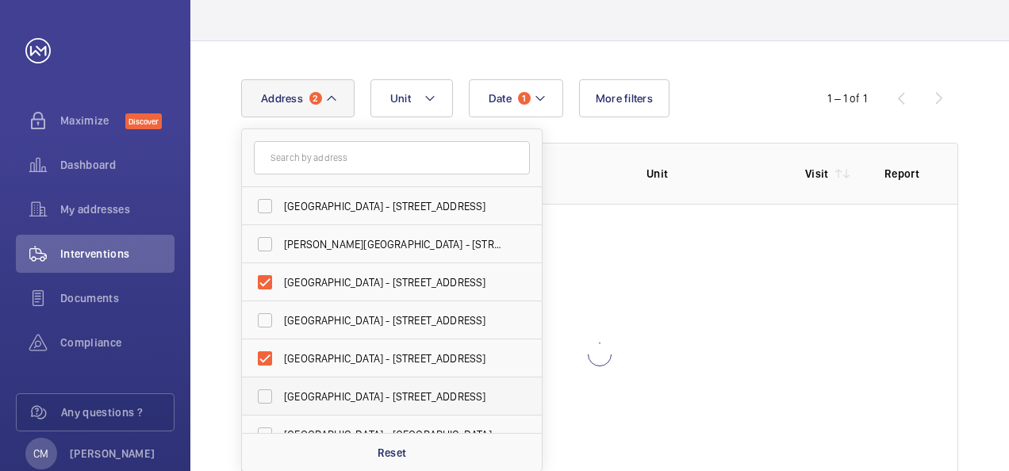
click at [268, 395] on label "[GEOGRAPHIC_DATA] - [STREET_ADDRESS]" at bounding box center [380, 397] width 276 height 38
click at [268, 395] on input "[GEOGRAPHIC_DATA] - [STREET_ADDRESS]" at bounding box center [265, 397] width 32 height 32
checkbox input "true"
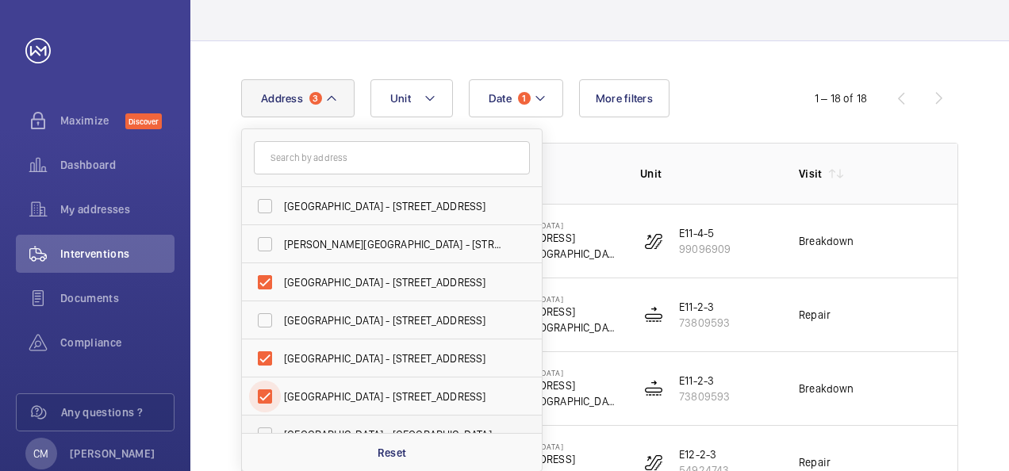
scroll to position [79, 0]
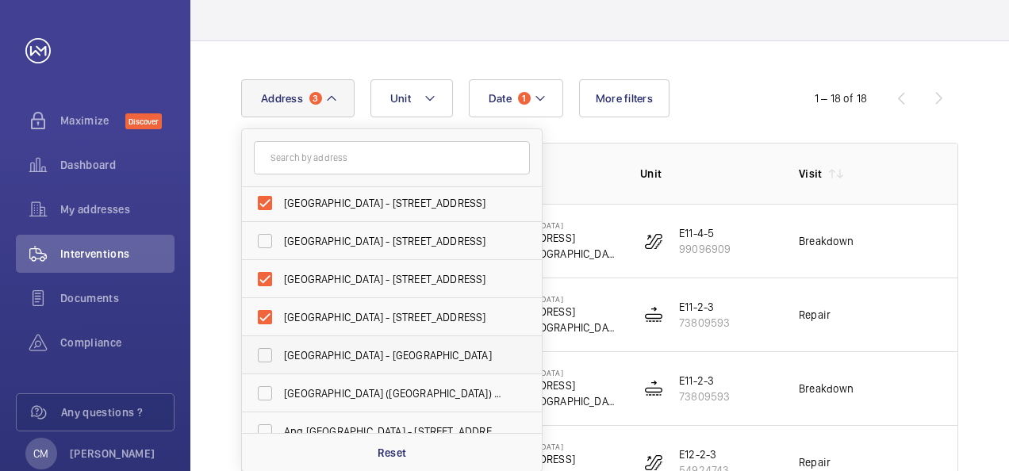
click at [255, 354] on label "[GEOGRAPHIC_DATA] - [GEOGRAPHIC_DATA]" at bounding box center [380, 355] width 276 height 38
click at [255, 354] on input "[GEOGRAPHIC_DATA] - [GEOGRAPHIC_DATA]" at bounding box center [265, 356] width 32 height 32
checkbox input "true"
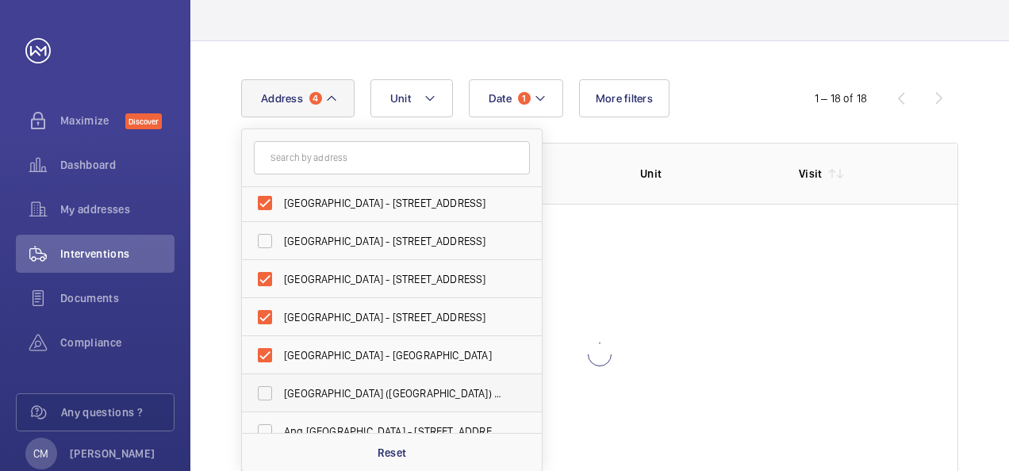
click at [267, 393] on label "[GEOGRAPHIC_DATA] ([GEOGRAPHIC_DATA]) - [GEOGRAPHIC_DATA]" at bounding box center [380, 393] width 276 height 38
click at [267, 393] on input "[GEOGRAPHIC_DATA] ([GEOGRAPHIC_DATA]) - [GEOGRAPHIC_DATA]" at bounding box center [265, 394] width 32 height 32
checkbox input "true"
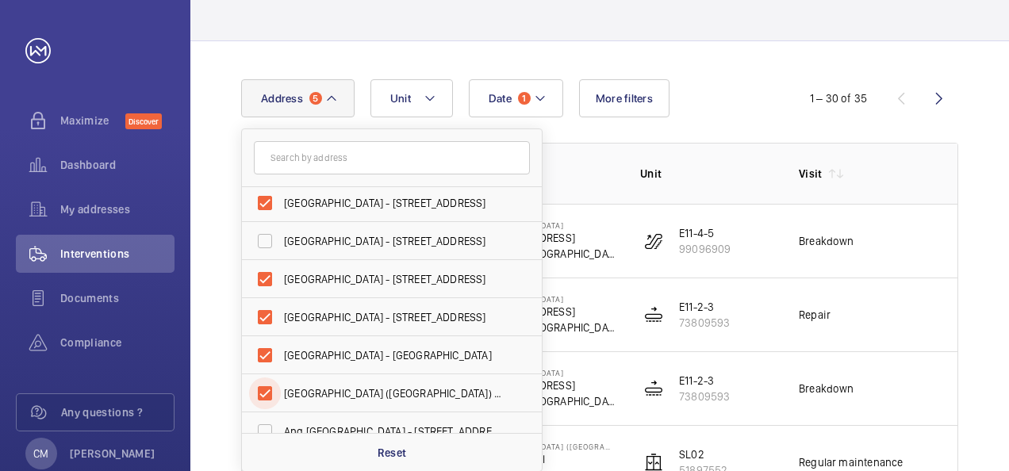
scroll to position [238, 0]
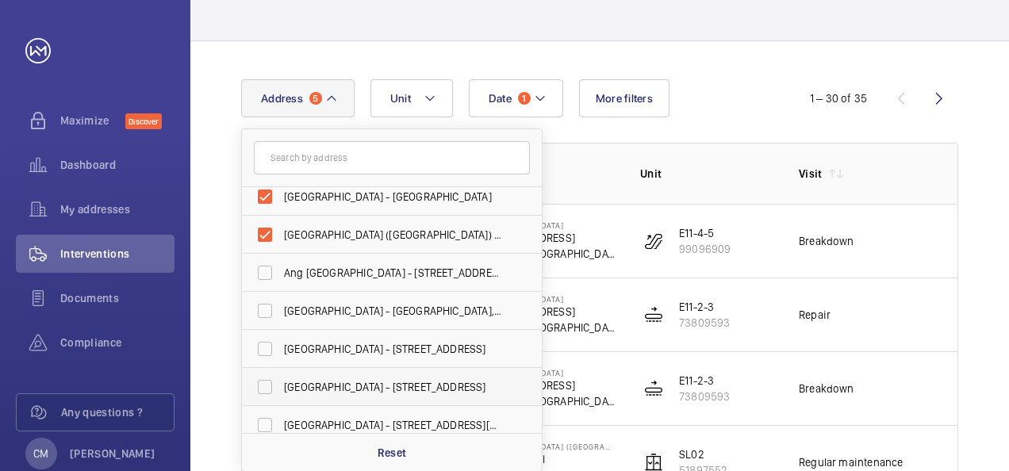
click at [265, 384] on label "[GEOGRAPHIC_DATA] - [STREET_ADDRESS]" at bounding box center [380, 387] width 276 height 38
click at [265, 384] on input "[GEOGRAPHIC_DATA] - [STREET_ADDRESS]" at bounding box center [265, 387] width 32 height 32
checkbox input "true"
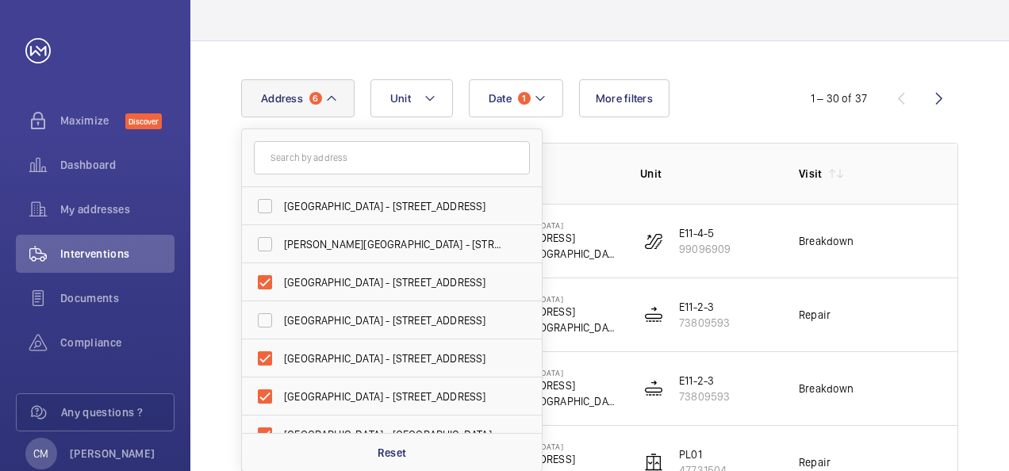
click at [747, 103] on div "Date 1 Address [GEOGRAPHIC_DATA] - [STREET_ADDRESS] [PERSON_NAME][GEOGRAPHIC_DA…" at bounding box center [504, 98] width 527 height 38
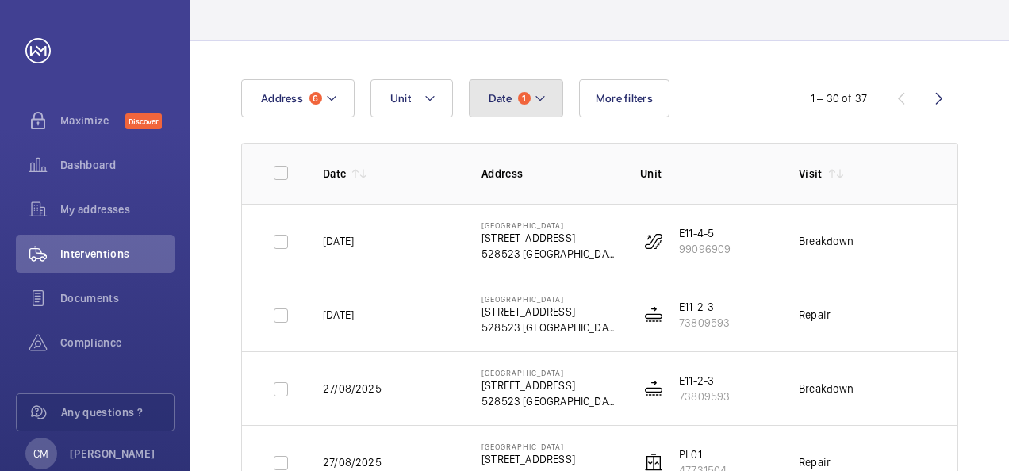
click at [523, 98] on span "1" at bounding box center [524, 98] width 13 height 13
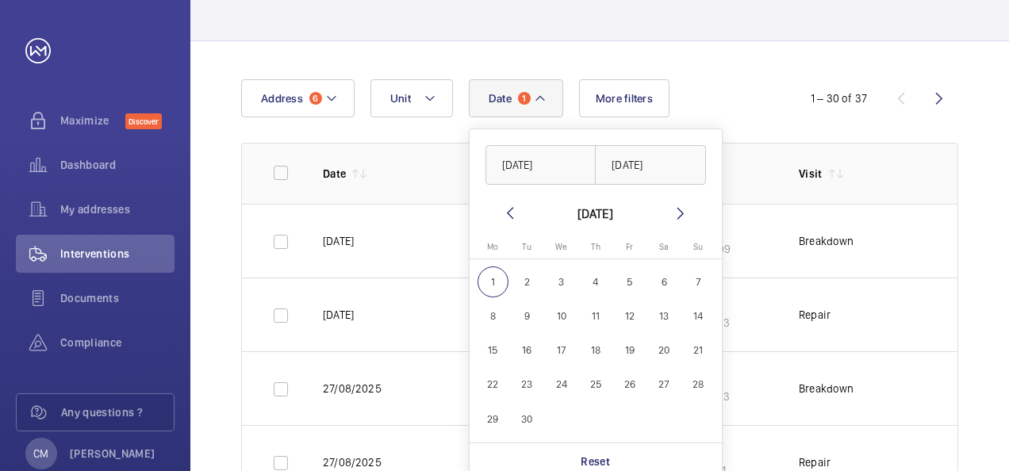
click at [523, 98] on span "1" at bounding box center [524, 98] width 13 height 13
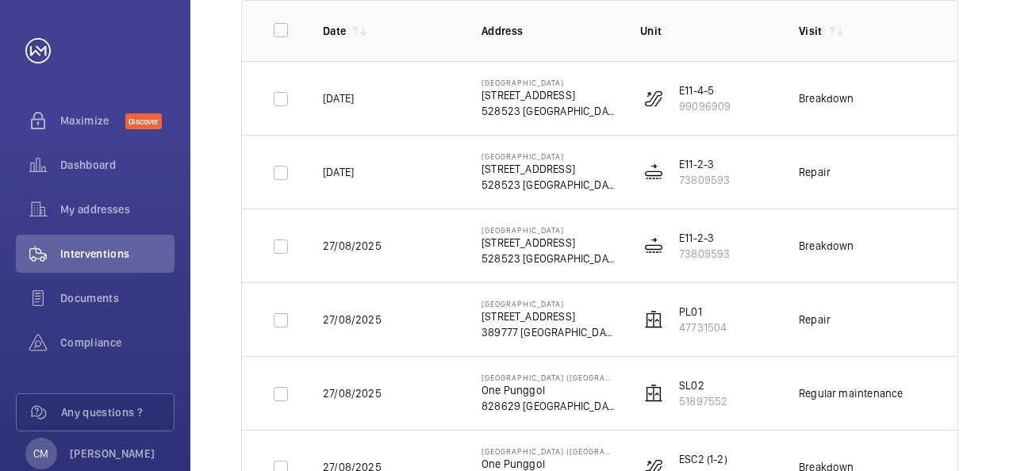
scroll to position [102, 0]
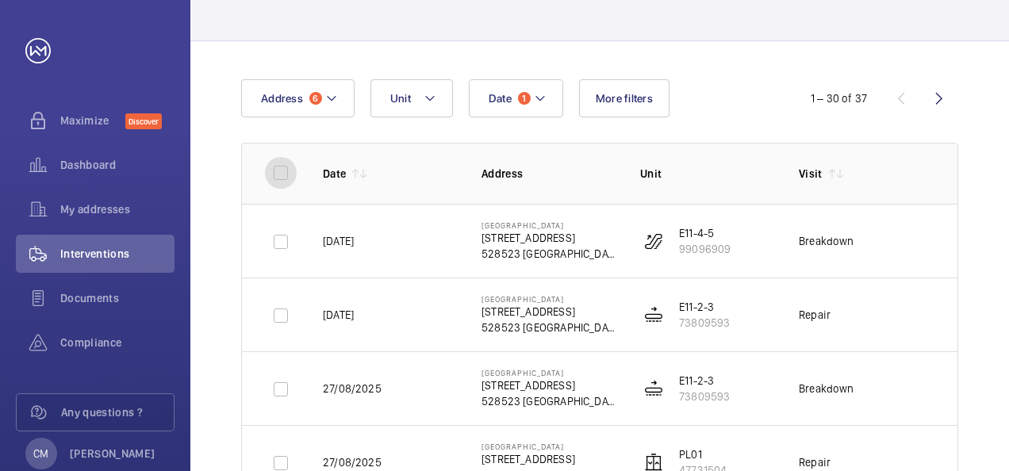
click at [271, 179] on input "checkbox" at bounding box center [281, 173] width 32 height 32
checkbox input "true"
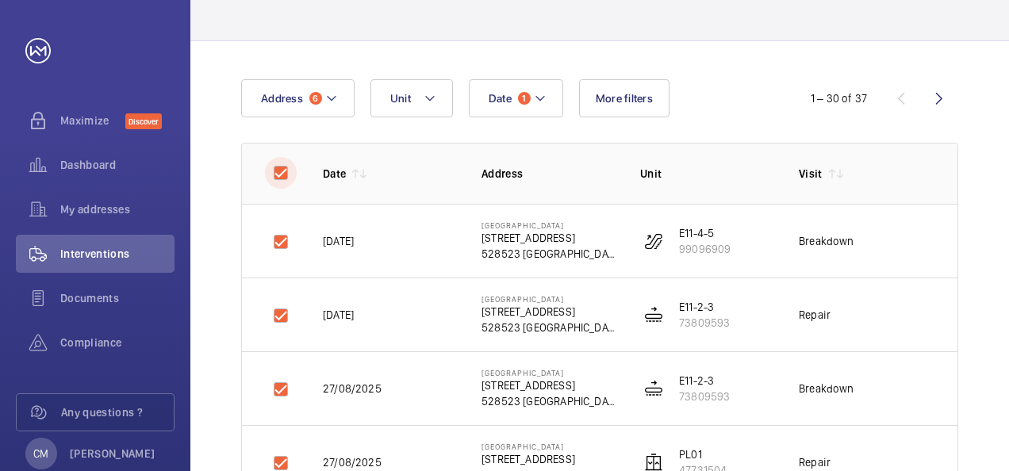
checkbox input "true"
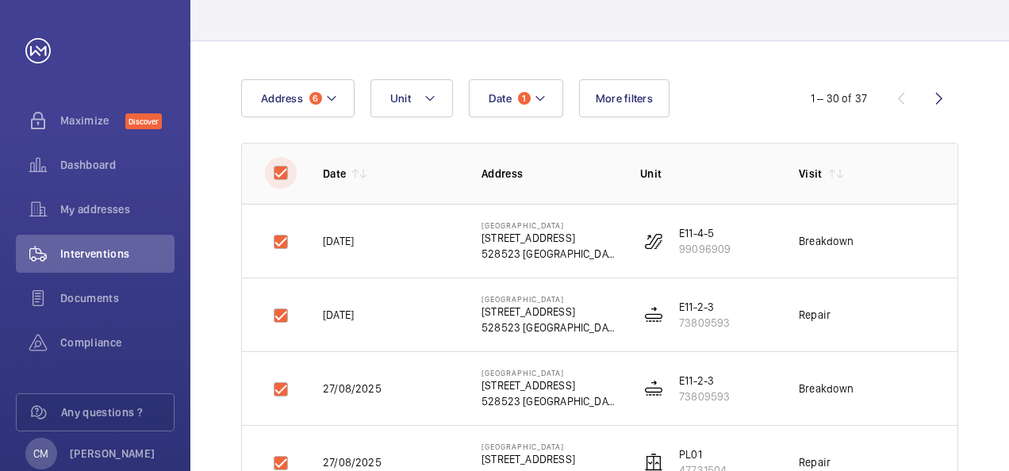
checkbox input "true"
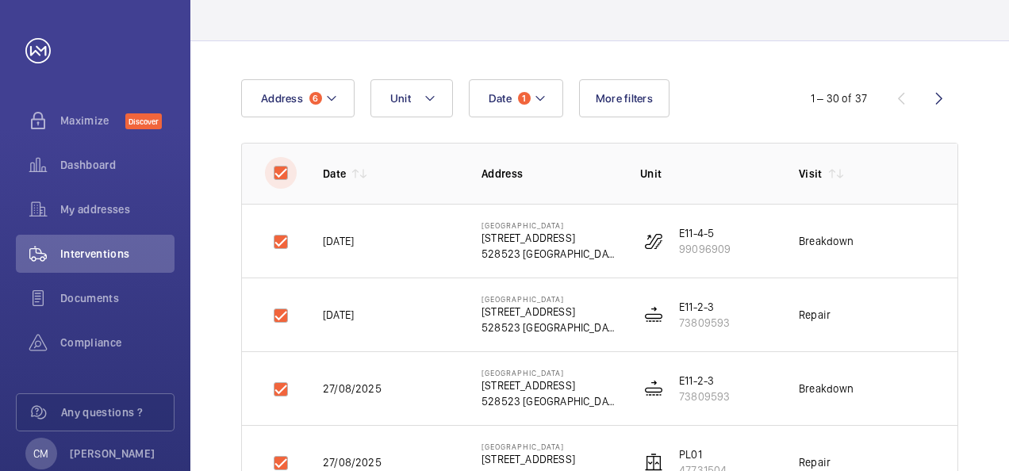
checkbox input "true"
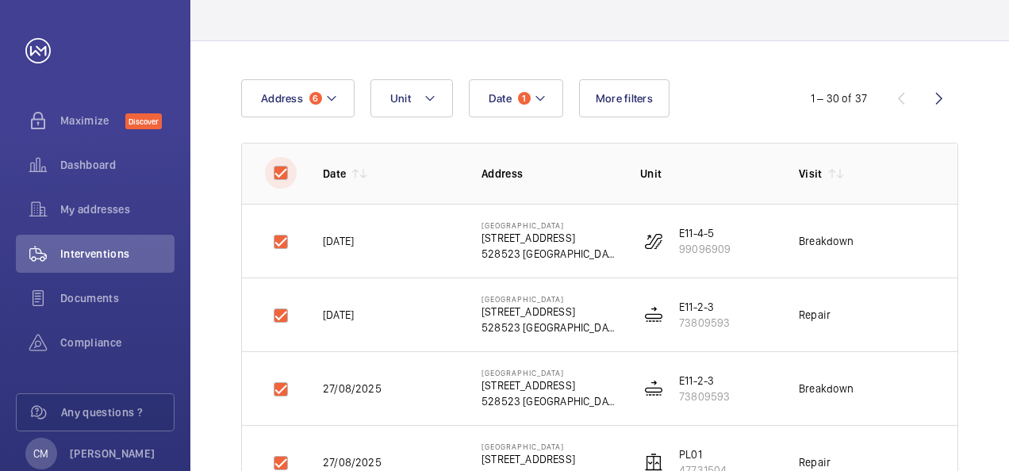
checkbox input "true"
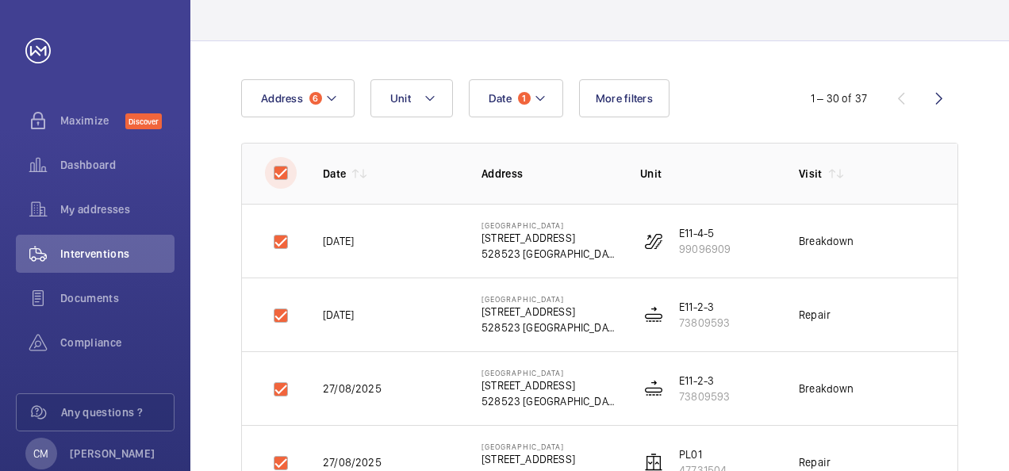
checkbox input "true"
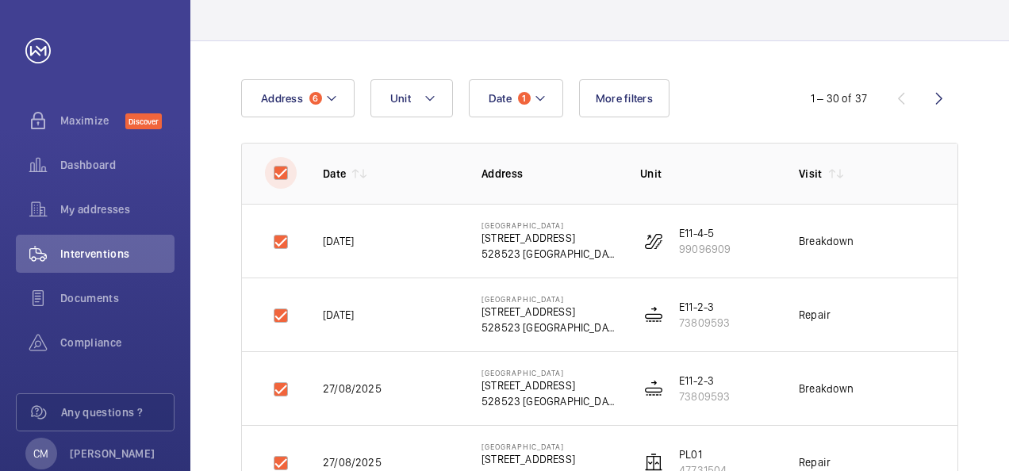
checkbox input "true"
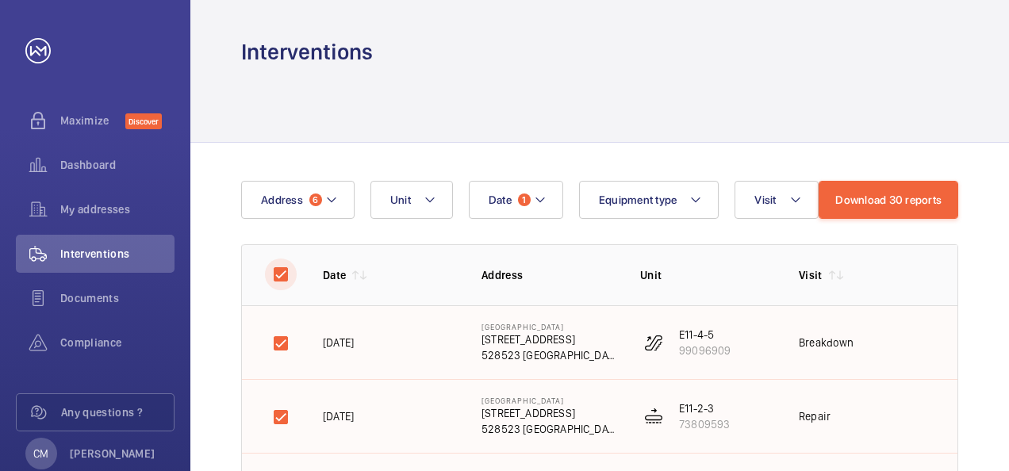
scroll to position [0, 0]
click at [276, 271] on input "checkbox" at bounding box center [281, 275] width 32 height 32
checkbox input "false"
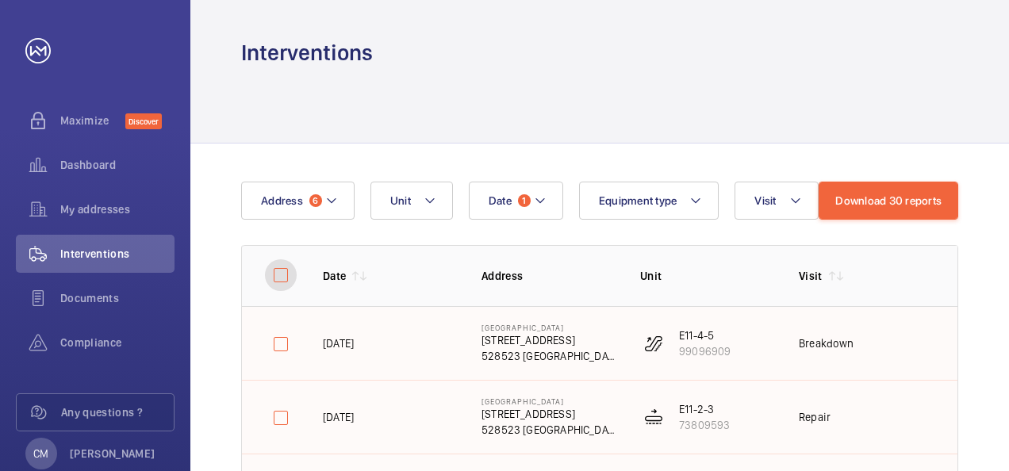
checkbox input "false"
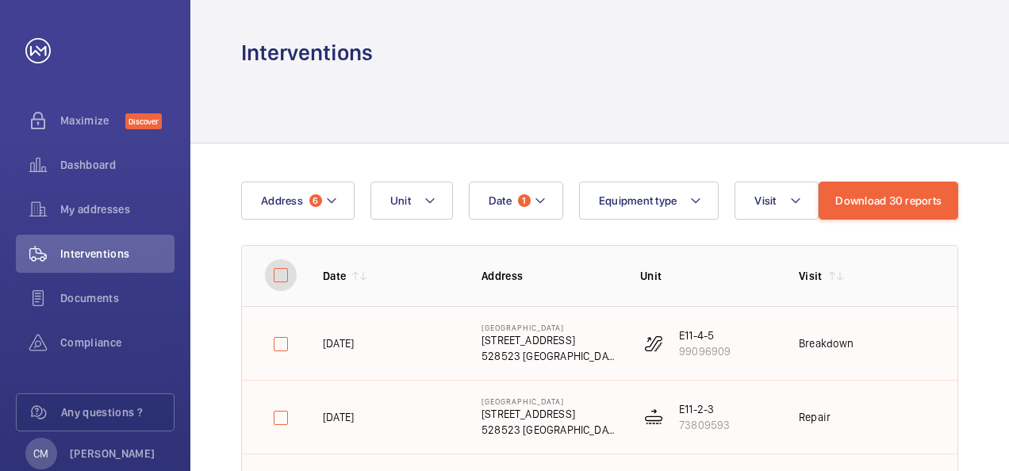
checkbox input "false"
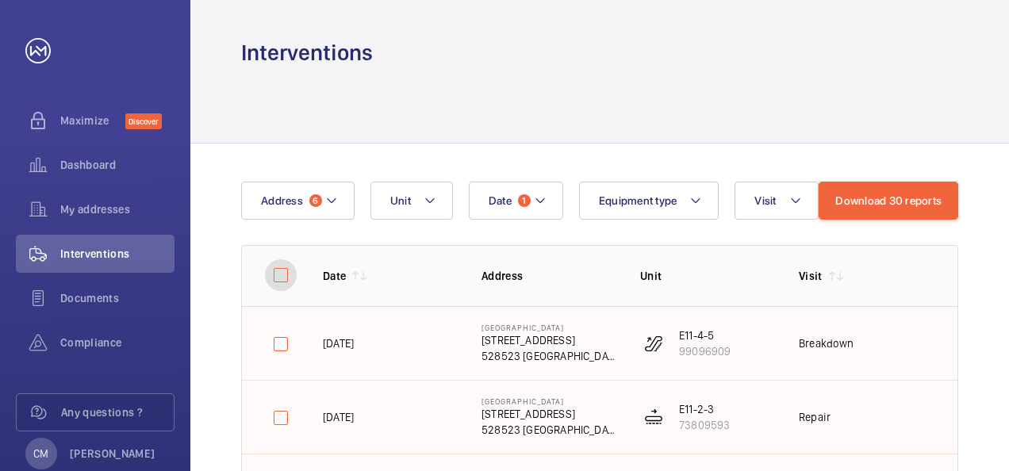
checkbox input "false"
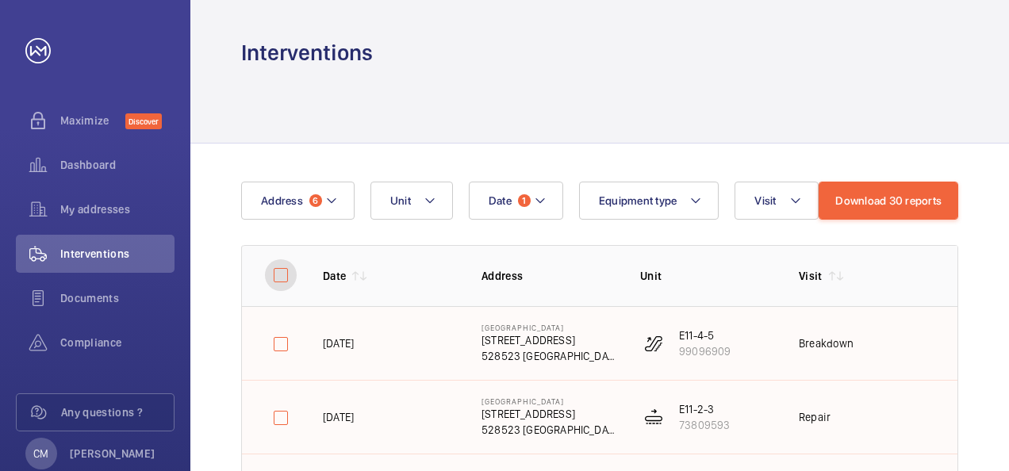
checkbox input "false"
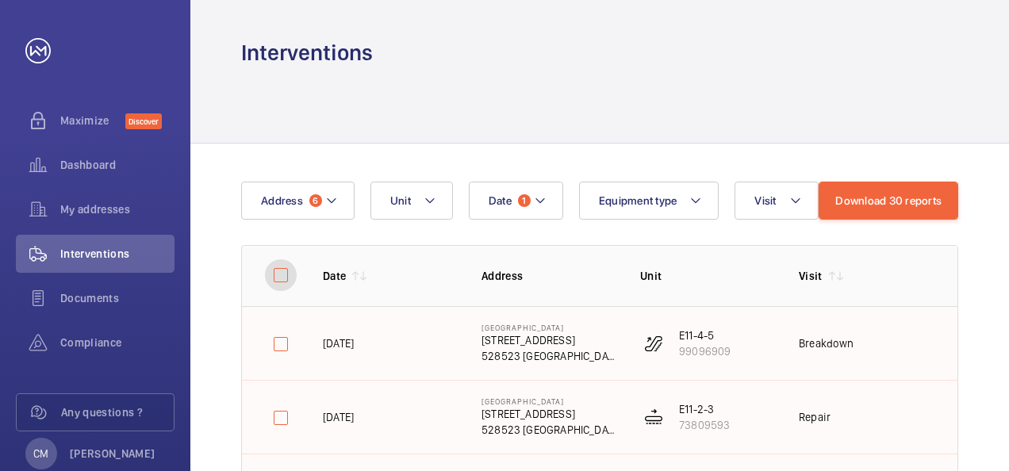
checkbox input "false"
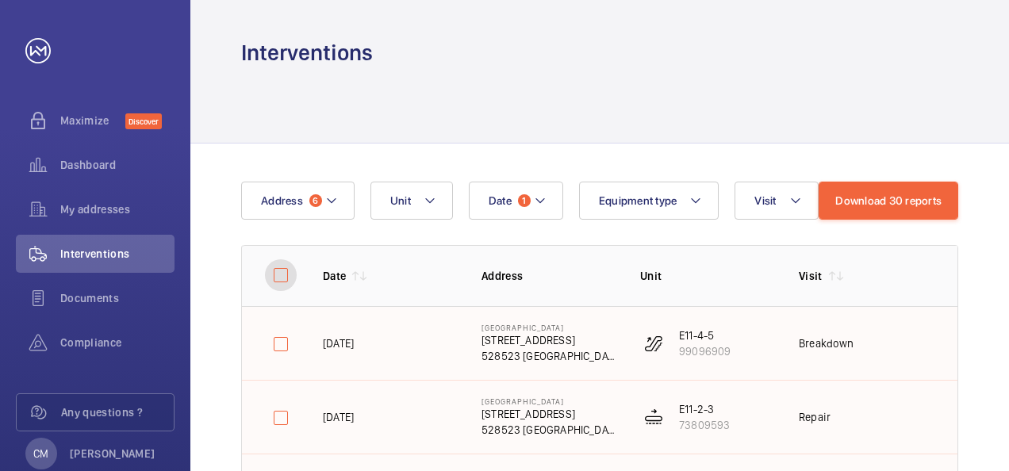
checkbox input "false"
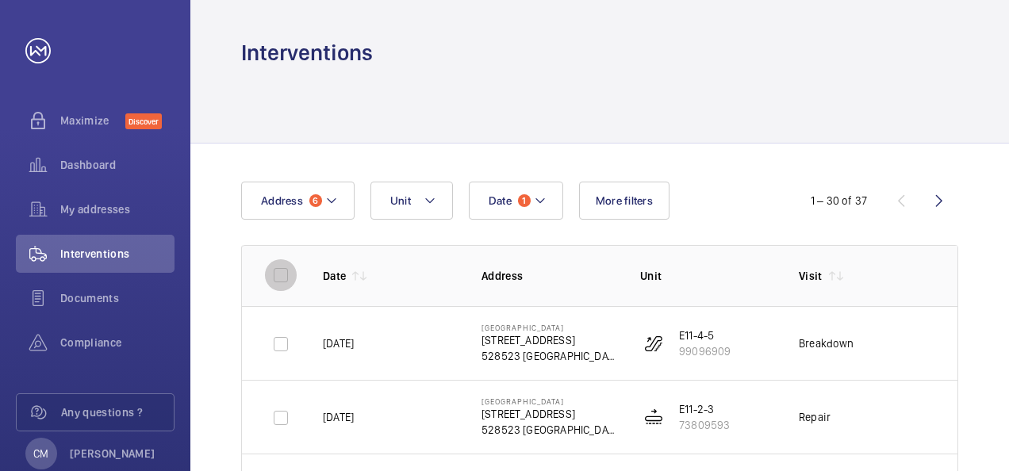
click at [275, 276] on input "checkbox" at bounding box center [281, 275] width 32 height 32
checkbox input "true"
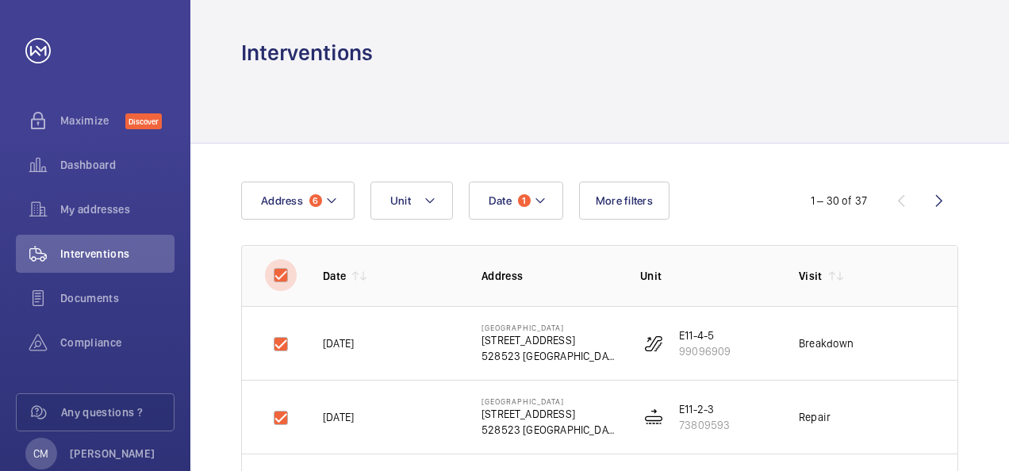
checkbox input "true"
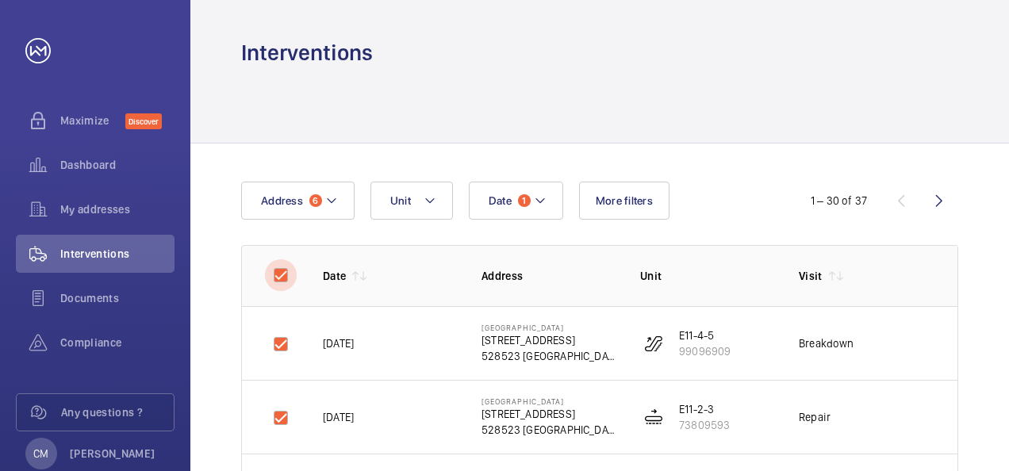
checkbox input "true"
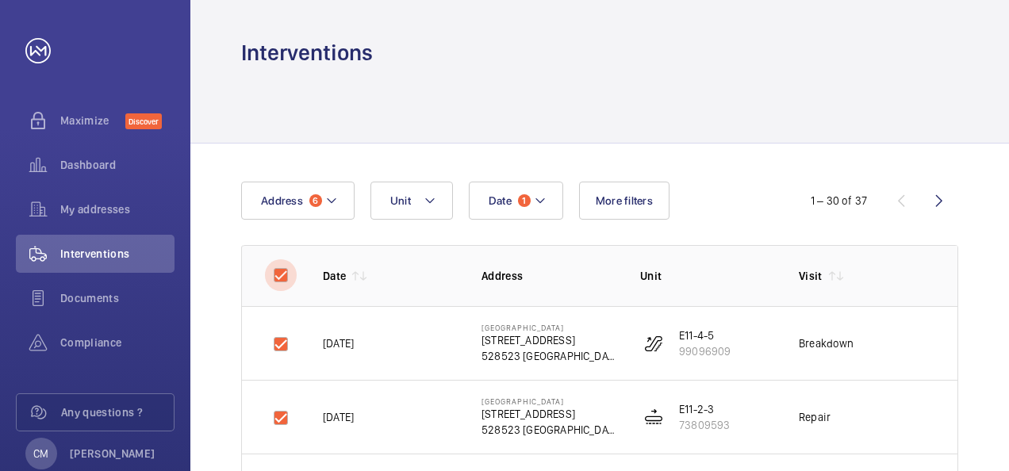
checkbox input "true"
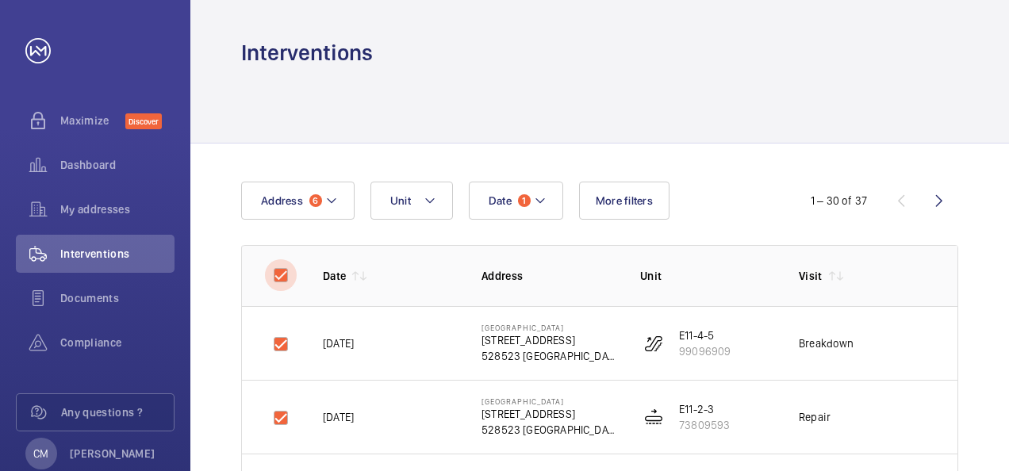
checkbox input "true"
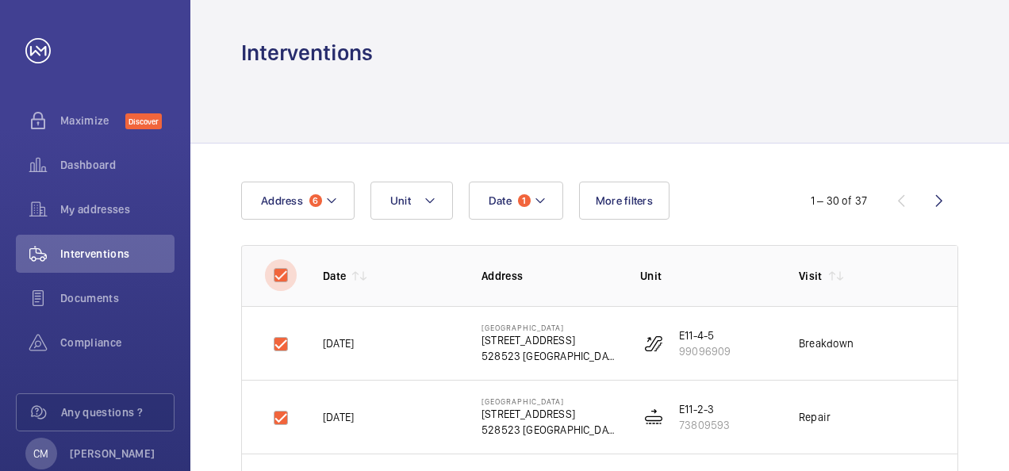
checkbox input "true"
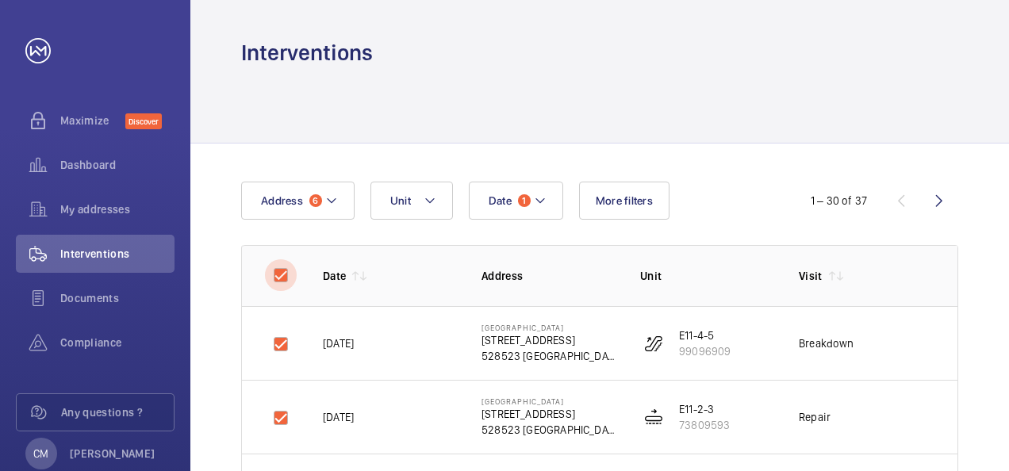
checkbox input "true"
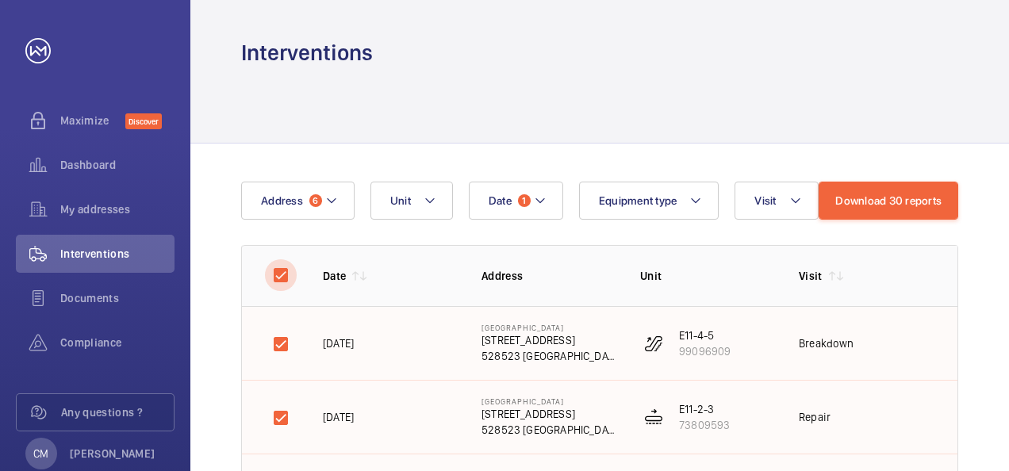
click at [276, 276] on input "checkbox" at bounding box center [281, 275] width 32 height 32
checkbox input "false"
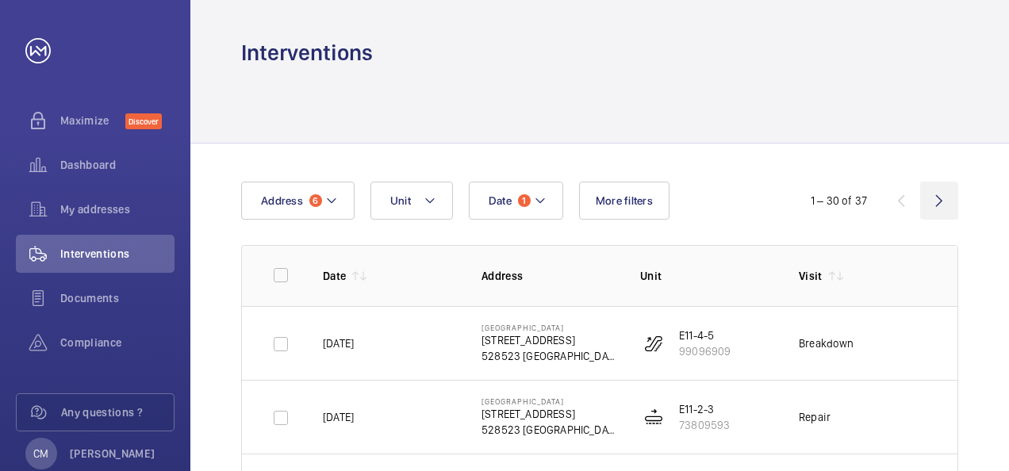
click at [941, 202] on wm-front-icon-button at bounding box center [939, 201] width 38 height 38
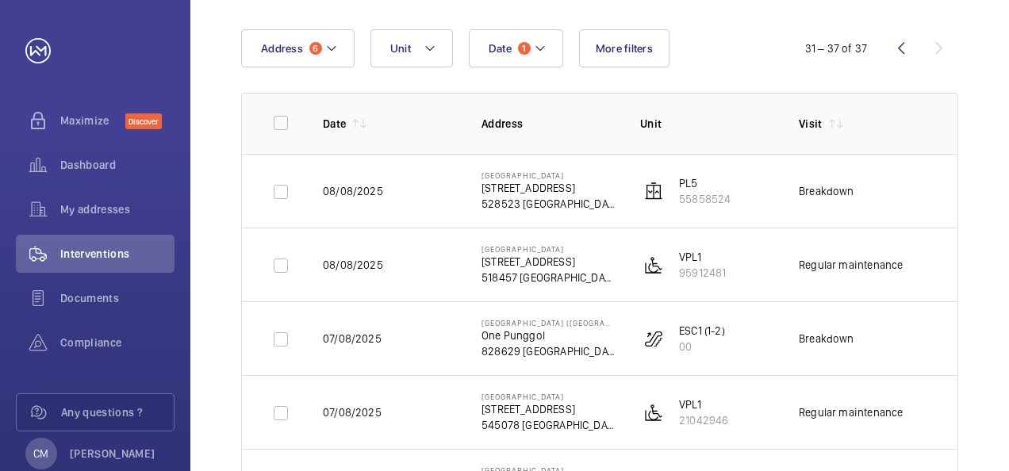
scroll to position [159, 0]
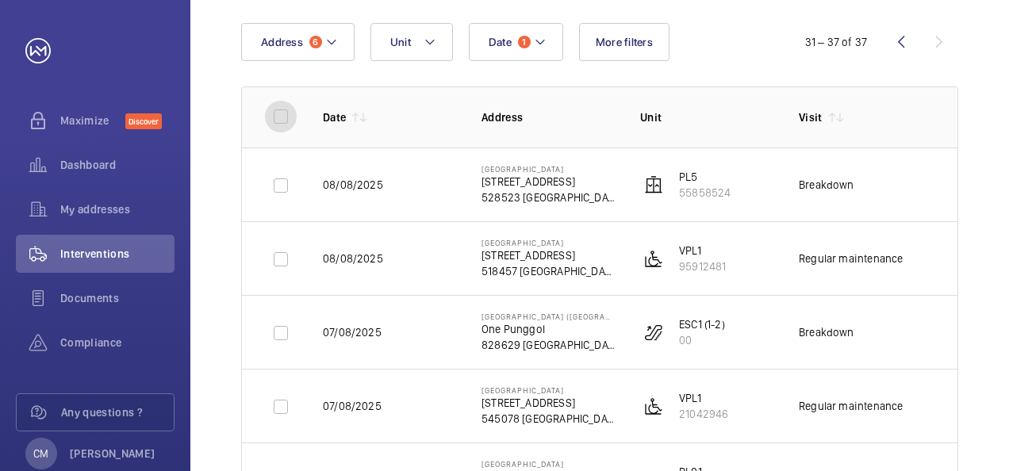
click at [276, 117] on input "checkbox" at bounding box center [281, 117] width 32 height 32
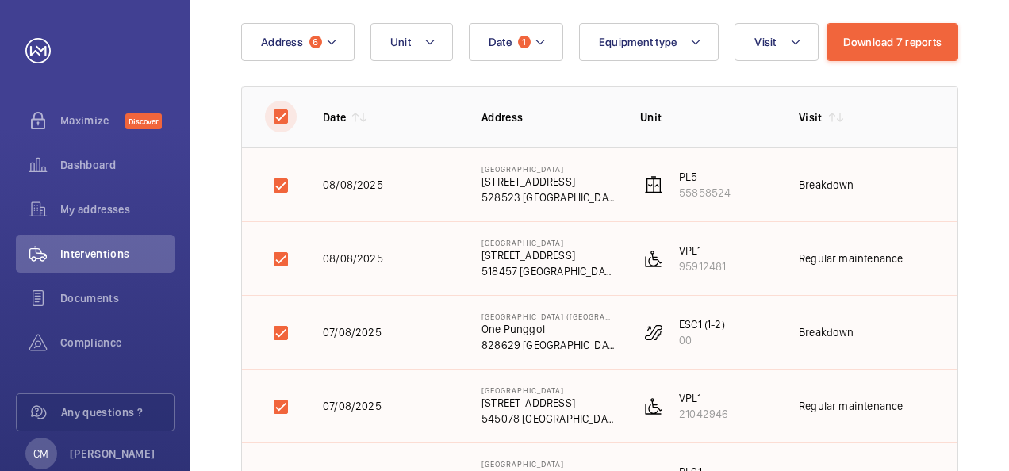
click at [279, 117] on input "checkbox" at bounding box center [281, 117] width 32 height 32
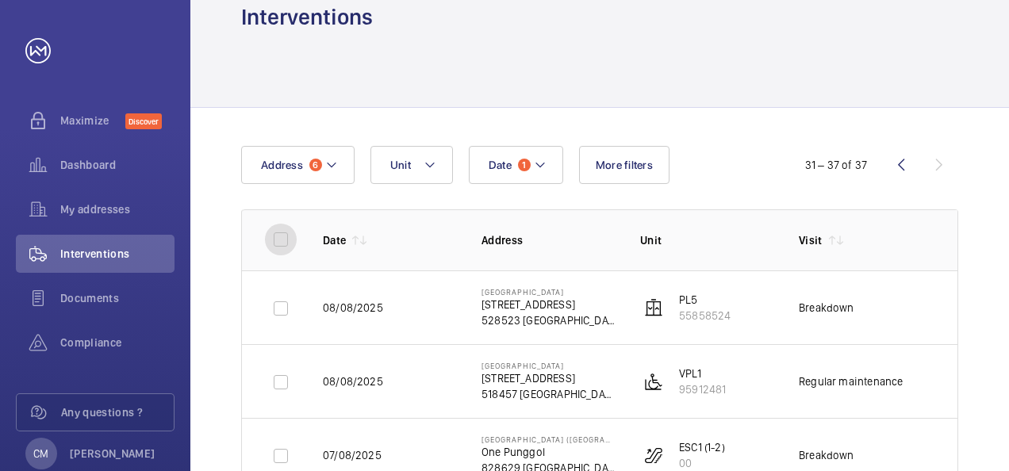
scroll to position [0, 0]
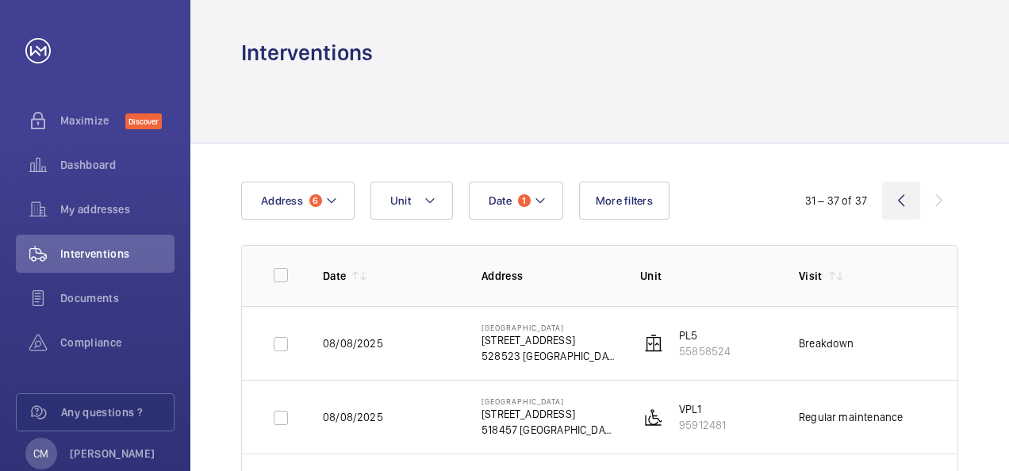
click at [907, 201] on wm-front-icon-button at bounding box center [901, 201] width 38 height 38
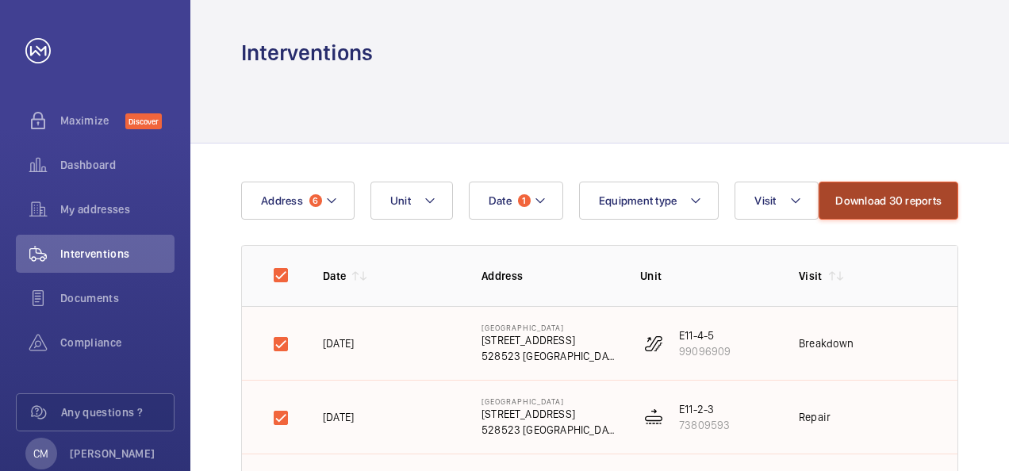
click at [882, 202] on button "Download 30 reports" at bounding box center [889, 201] width 140 height 38
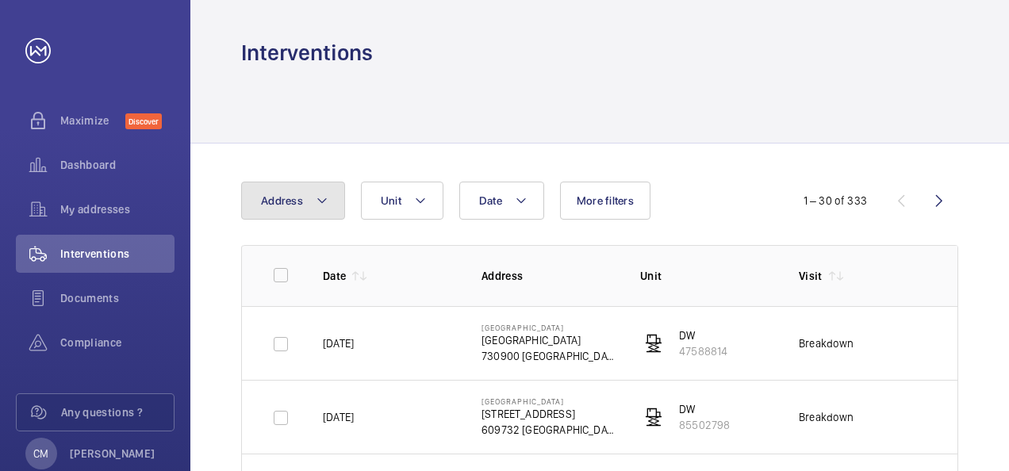
click at [303, 205] on button "Address" at bounding box center [293, 201] width 104 height 38
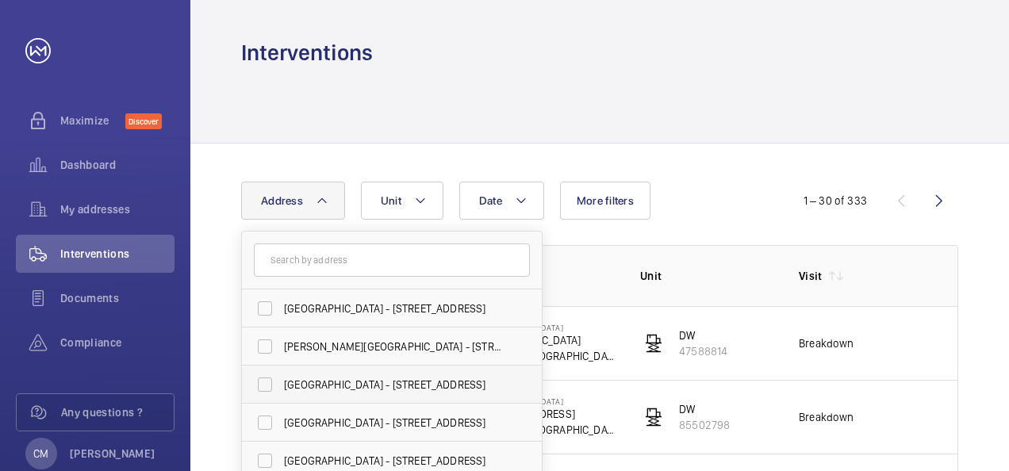
click at [268, 381] on label "[GEOGRAPHIC_DATA] - [STREET_ADDRESS]" at bounding box center [380, 385] width 276 height 38
click at [268, 381] on input "[GEOGRAPHIC_DATA] - [STREET_ADDRESS]" at bounding box center [265, 385] width 32 height 32
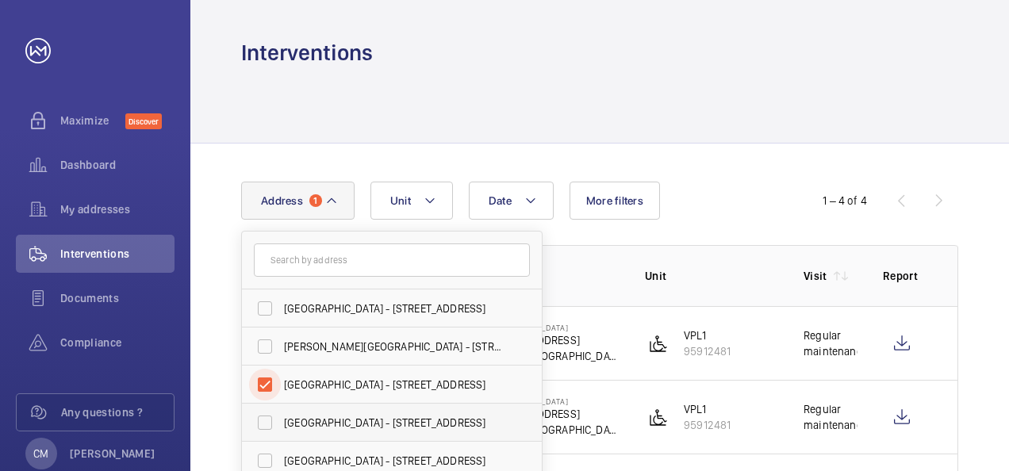
scroll to position [79, 0]
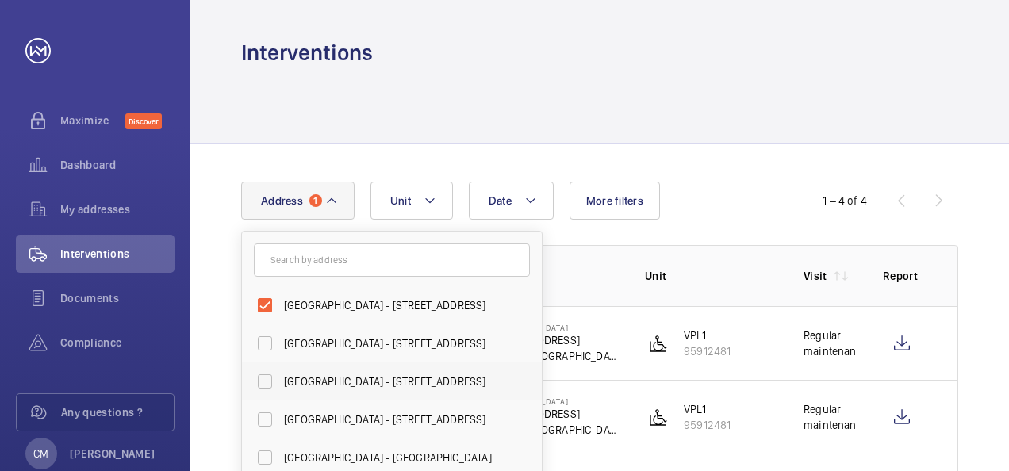
click at [265, 382] on label "[GEOGRAPHIC_DATA] - [STREET_ADDRESS]" at bounding box center [380, 382] width 276 height 38
click at [265, 382] on input "[GEOGRAPHIC_DATA] - [STREET_ADDRESS]" at bounding box center [265, 382] width 32 height 32
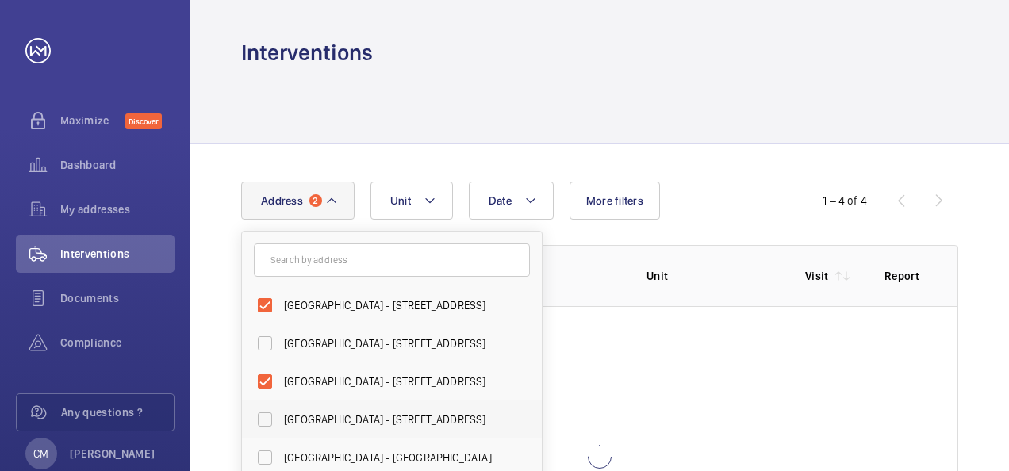
click at [262, 420] on label "[GEOGRAPHIC_DATA] - [STREET_ADDRESS]" at bounding box center [380, 420] width 276 height 38
click at [262, 420] on input "[GEOGRAPHIC_DATA] - [STREET_ADDRESS]" at bounding box center [265, 420] width 32 height 32
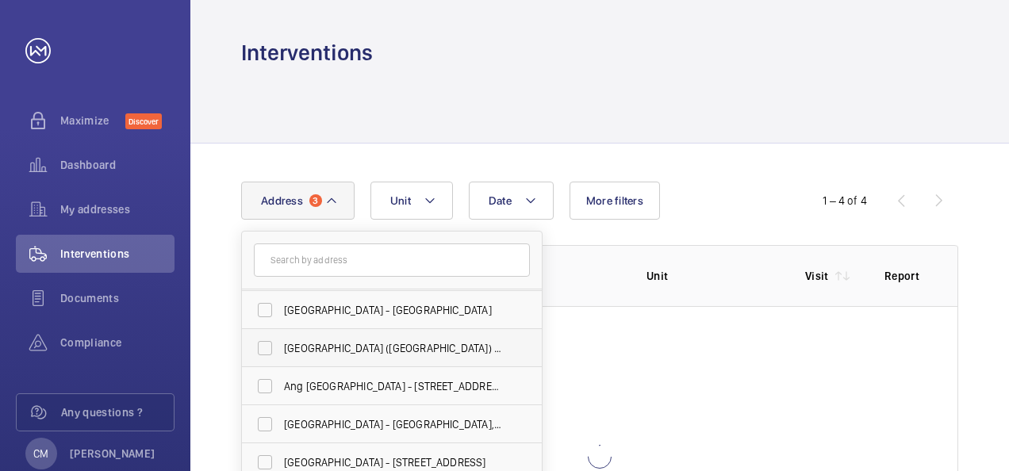
scroll to position [238, 0]
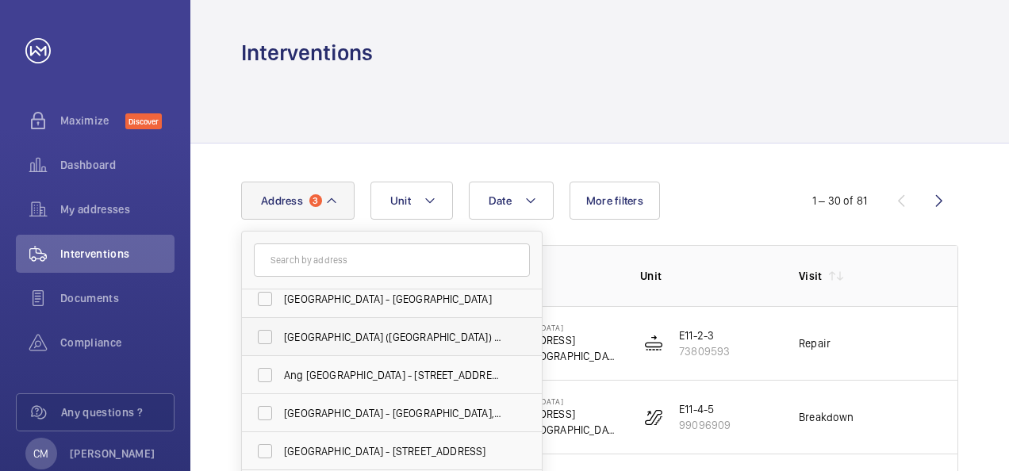
drag, startPoint x: 268, startPoint y: 296, endPoint x: 260, endPoint y: 324, distance: 28.9
click at [267, 296] on label "[GEOGRAPHIC_DATA] - [GEOGRAPHIC_DATA]" at bounding box center [380, 299] width 276 height 38
click at [267, 296] on input "[GEOGRAPHIC_DATA] - [GEOGRAPHIC_DATA]" at bounding box center [265, 299] width 32 height 32
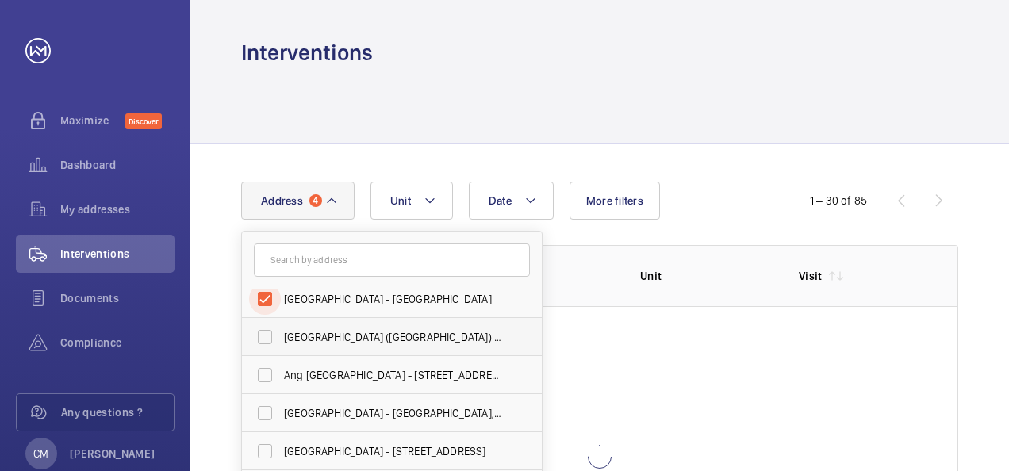
scroll to position [232, 0]
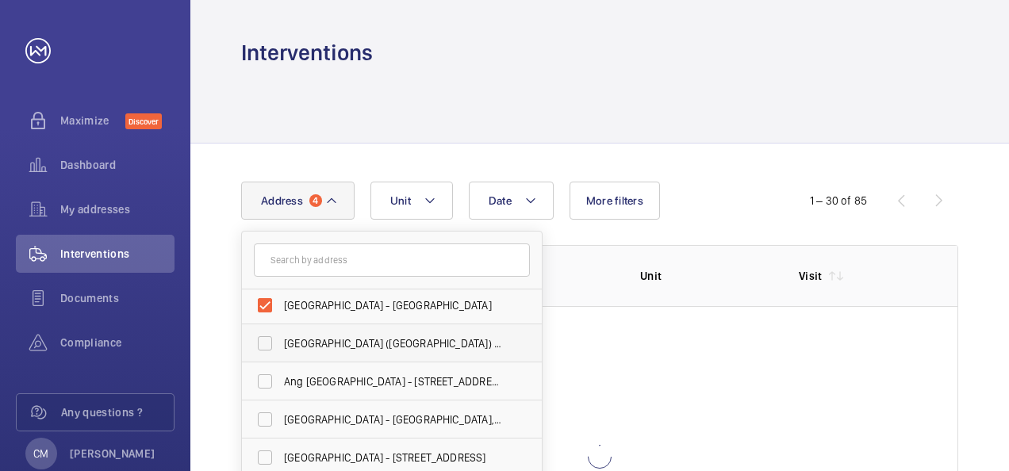
click at [256, 336] on label "[GEOGRAPHIC_DATA] ([GEOGRAPHIC_DATA]) - [GEOGRAPHIC_DATA]" at bounding box center [380, 343] width 276 height 38
click at [256, 336] on input "[GEOGRAPHIC_DATA] ([GEOGRAPHIC_DATA]) - [GEOGRAPHIC_DATA]" at bounding box center [265, 344] width 32 height 32
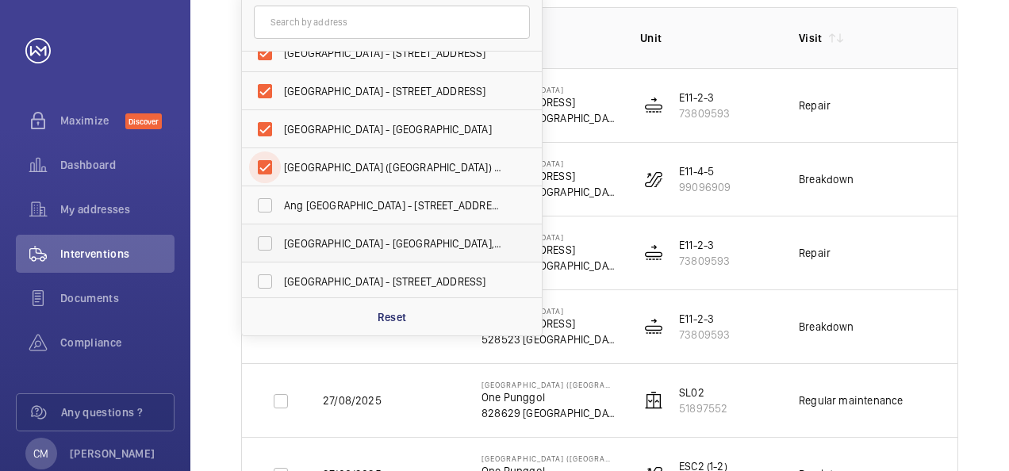
scroll to position [249, 0]
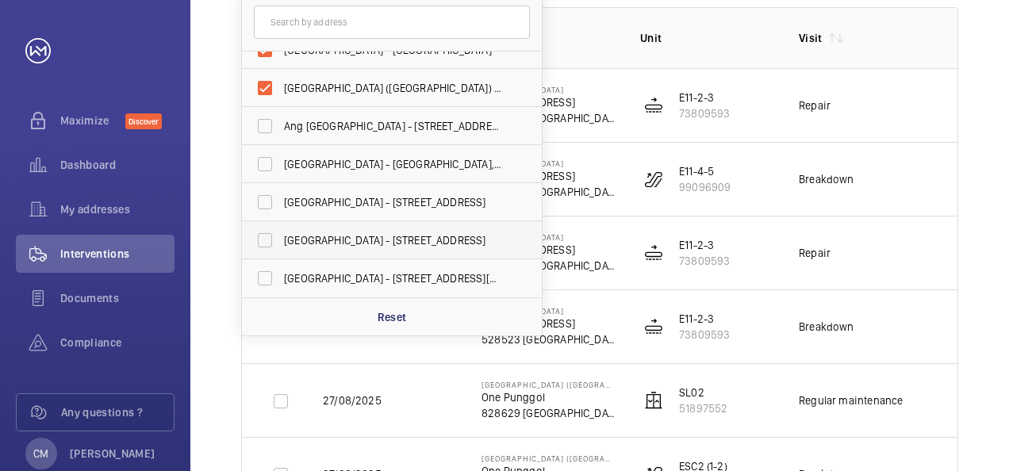
click at [269, 232] on label "[GEOGRAPHIC_DATA] - [STREET_ADDRESS]" at bounding box center [380, 240] width 276 height 38
click at [269, 232] on input "[GEOGRAPHIC_DATA] - [STREET_ADDRESS]" at bounding box center [265, 241] width 32 height 32
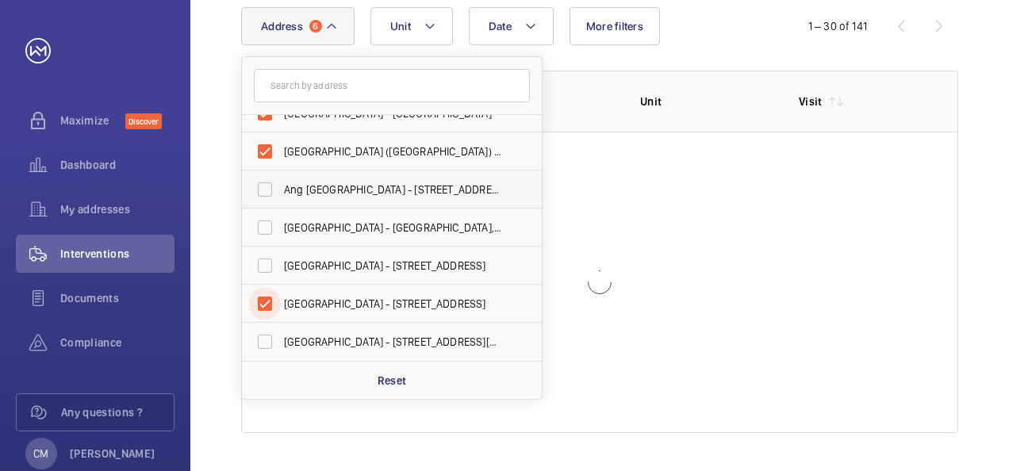
scroll to position [11, 0]
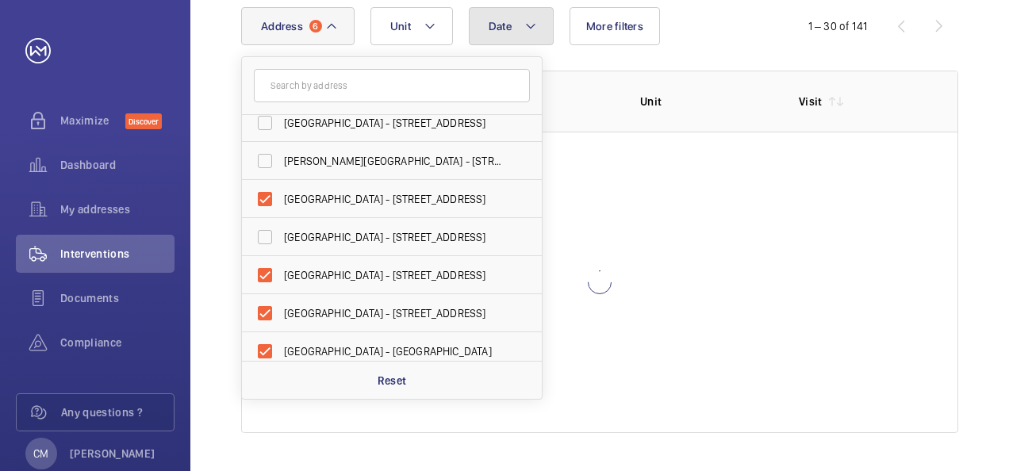
click at [526, 24] on mat-icon at bounding box center [530, 26] width 13 height 19
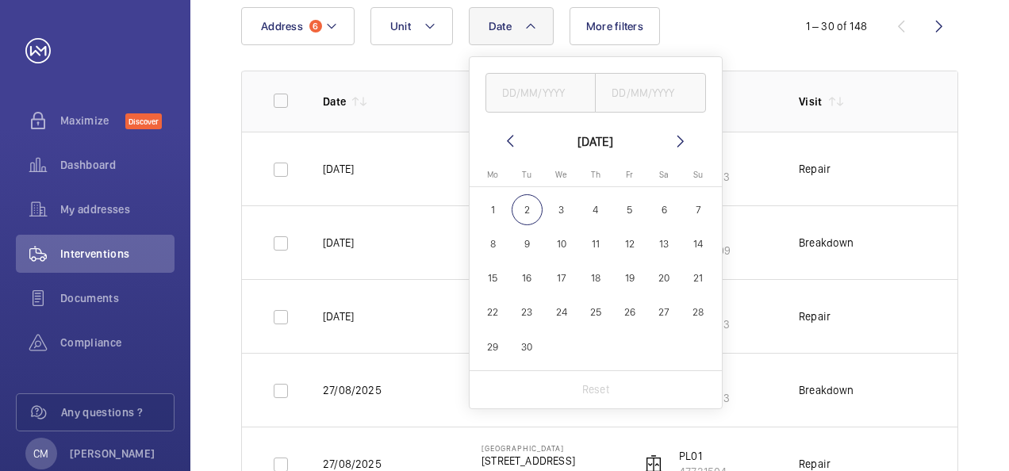
click at [509, 142] on mat-icon at bounding box center [510, 141] width 19 height 19
click at [624, 194] on button "1" at bounding box center [629, 210] width 34 height 34
click at [695, 340] on span "31" at bounding box center [698, 347] width 31 height 31
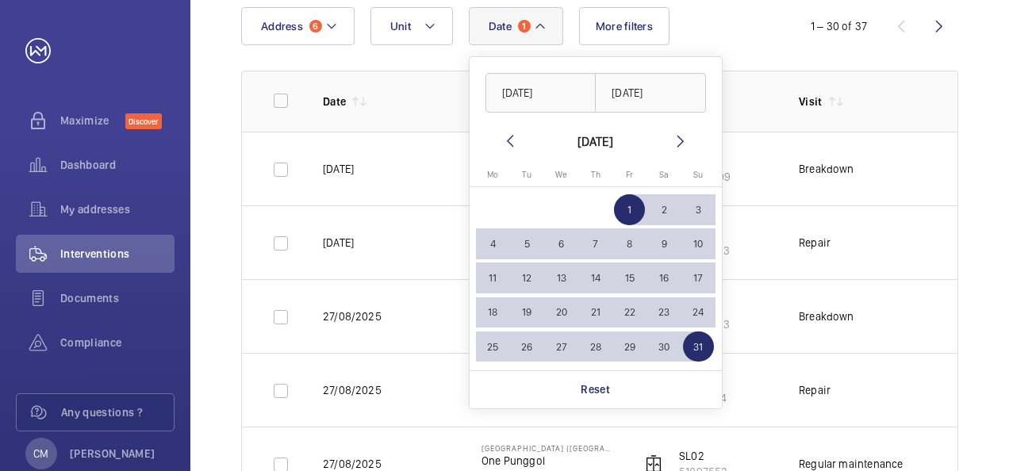
click at [770, 40] on div "Date 1 [DATE] [DATE] [DATE] [DATE] Mo [DATE] Tu [DATE] We [DATE] Th [DATE] Fr […" at bounding box center [599, 26] width 717 height 38
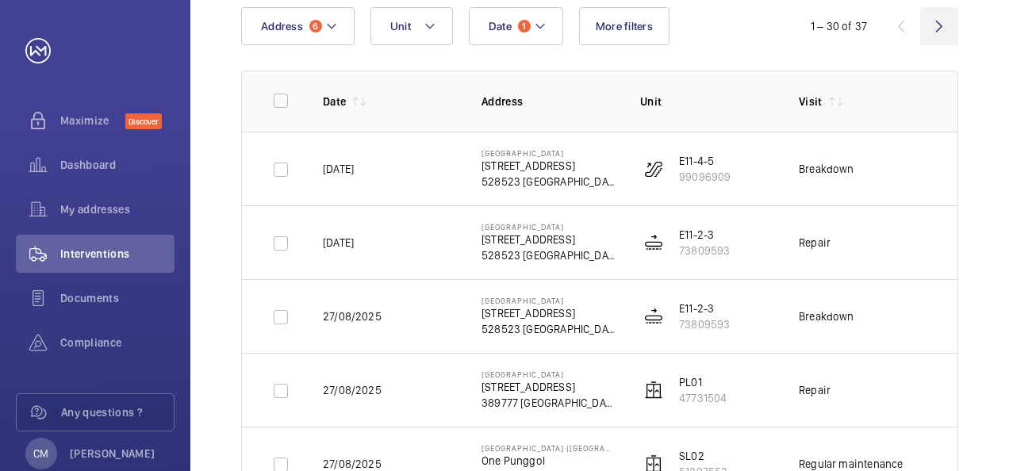
click at [938, 21] on wm-front-icon-button at bounding box center [939, 26] width 38 height 38
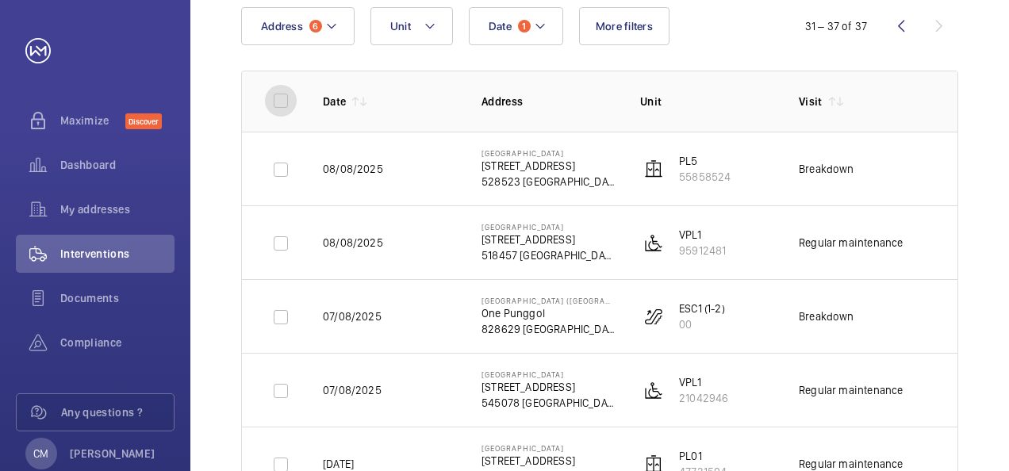
click at [286, 105] on input "checkbox" at bounding box center [281, 101] width 32 height 32
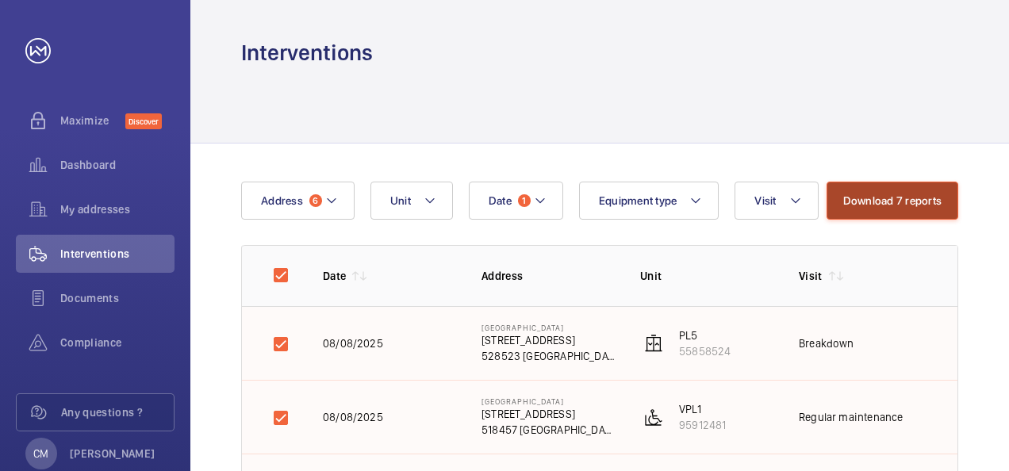
click at [900, 210] on button "Download 7 reports" at bounding box center [893, 201] width 132 height 38
